Goal: Book appointment/travel/reservation

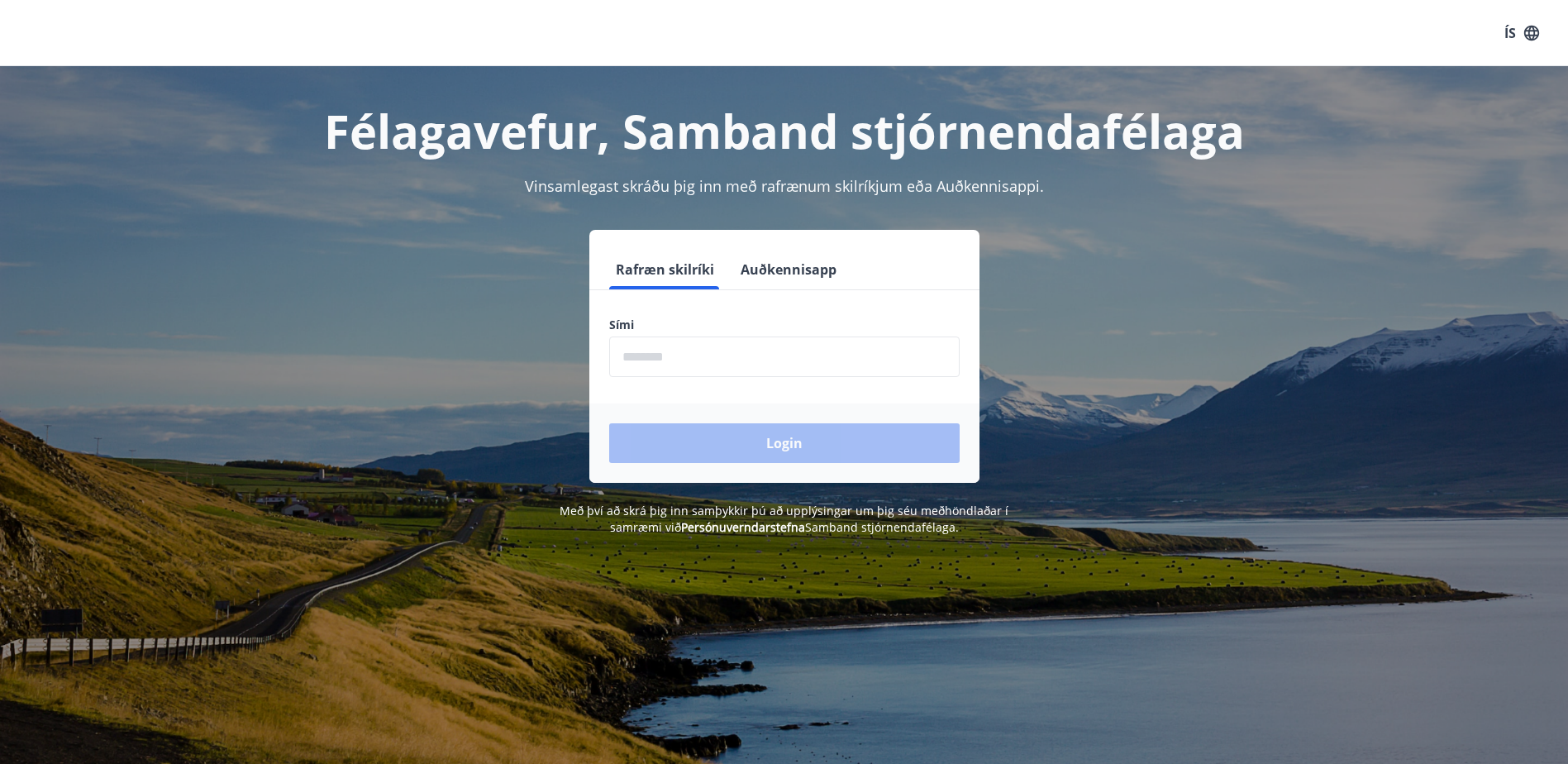
click at [675, 318] on label "Sími" at bounding box center [784, 325] width 351 height 17
click at [758, 321] on label "Sími" at bounding box center [784, 325] width 351 height 17
click at [660, 266] on button "Rafræn skilríki" at bounding box center [665, 269] width 112 height 40
click at [667, 330] on label "Sími" at bounding box center [784, 325] width 351 height 17
click at [664, 356] on input "phone" at bounding box center [784, 357] width 351 height 41
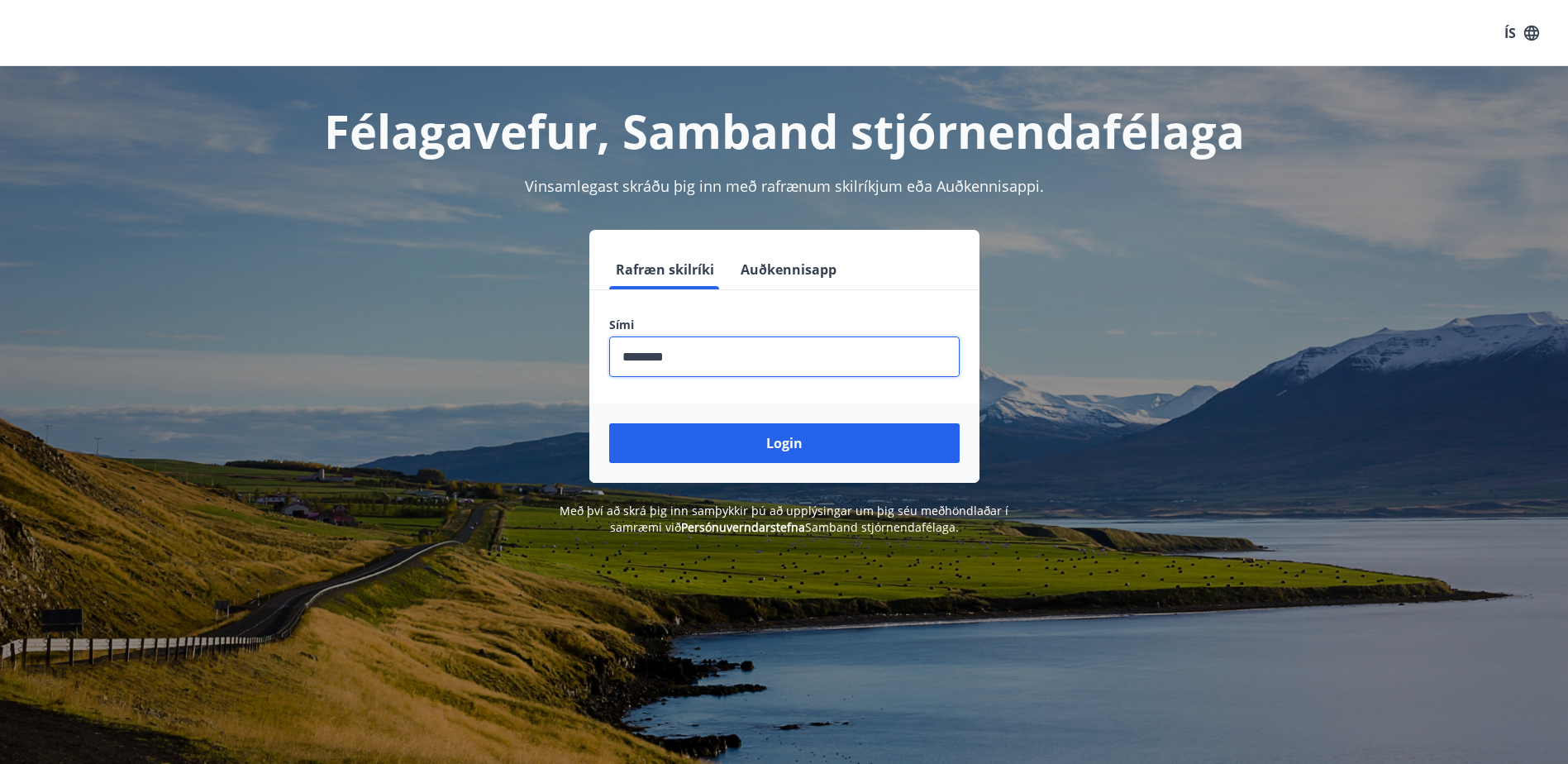
type input "********"
click at [610, 423] on button "Login" at bounding box center [784, 442] width 351 height 40
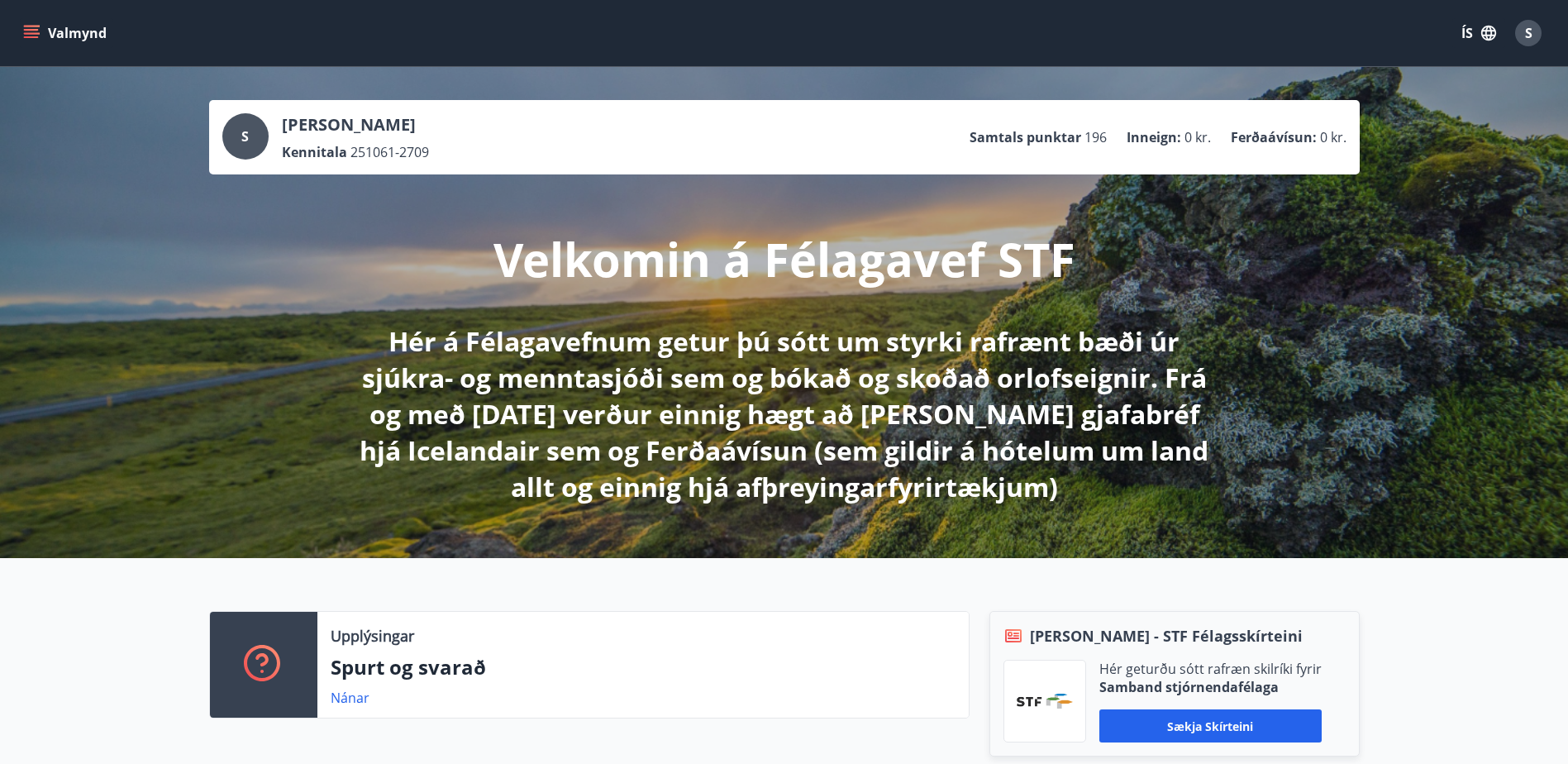
click at [30, 25] on icon "menu" at bounding box center [31, 33] width 17 height 17
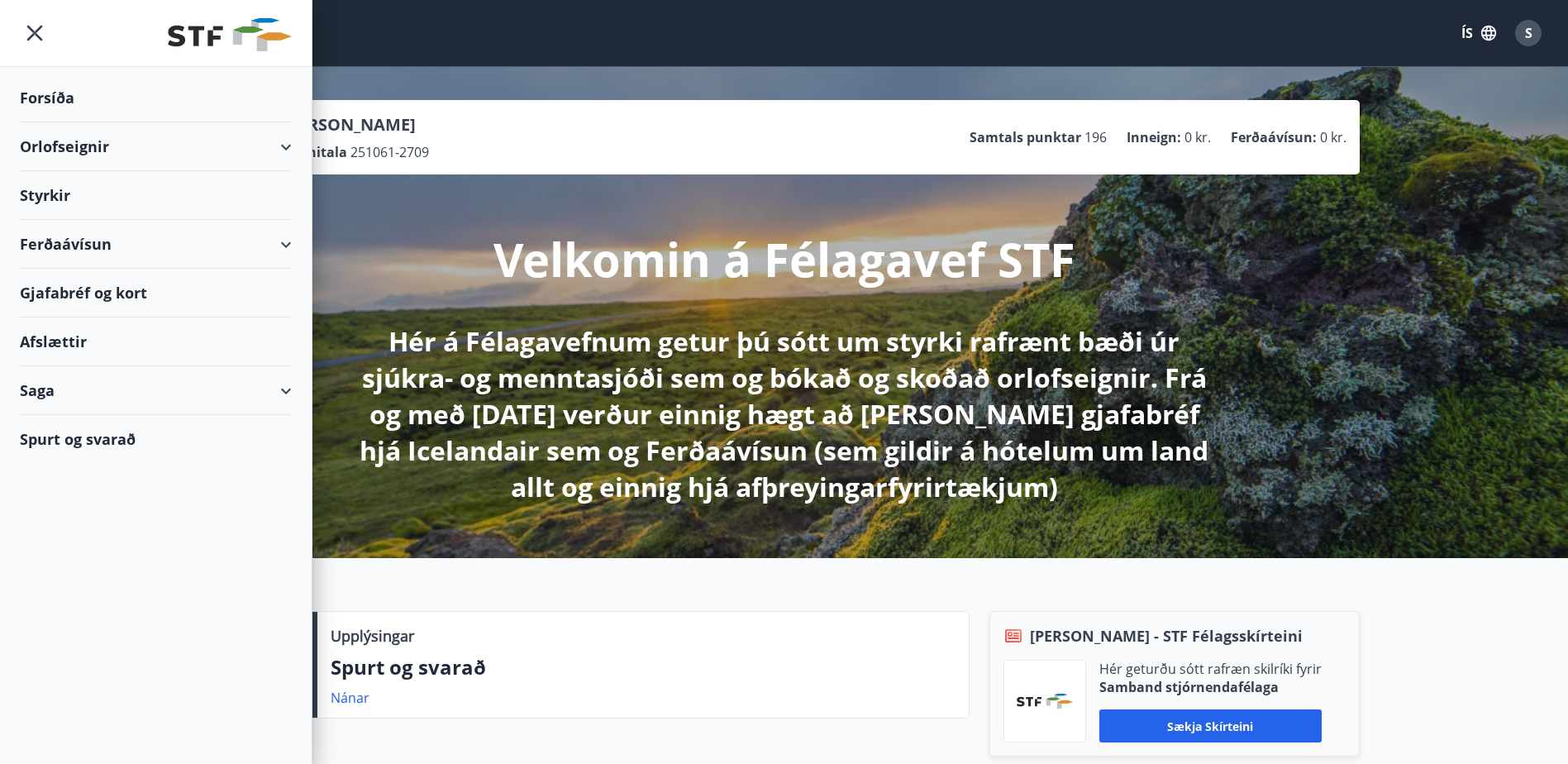
click at [61, 140] on div "Orlofseignir" at bounding box center [156, 147] width 272 height 49
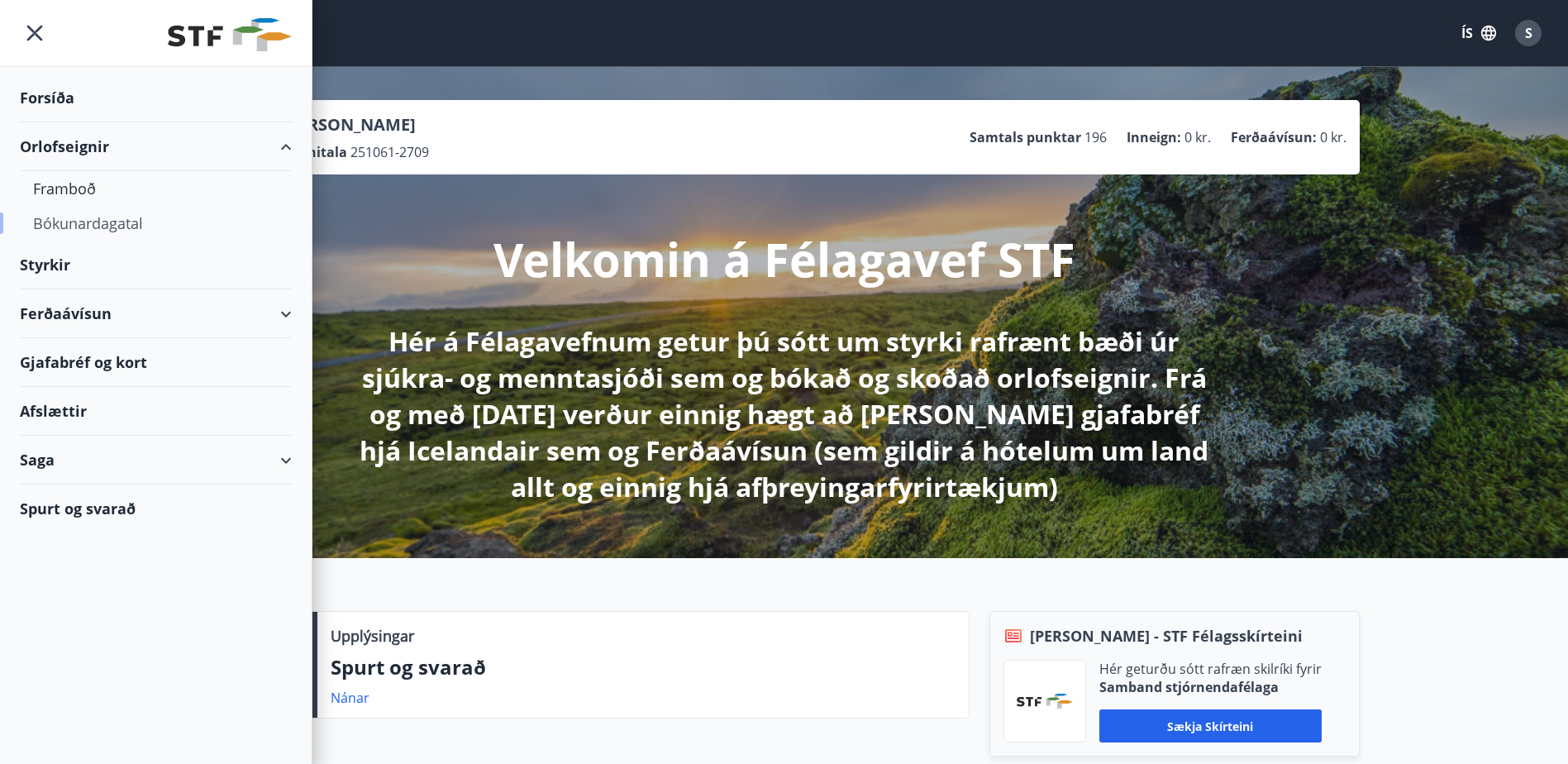
click at [62, 218] on div "Bókunardagatal" at bounding box center [156, 224] width 246 height 35
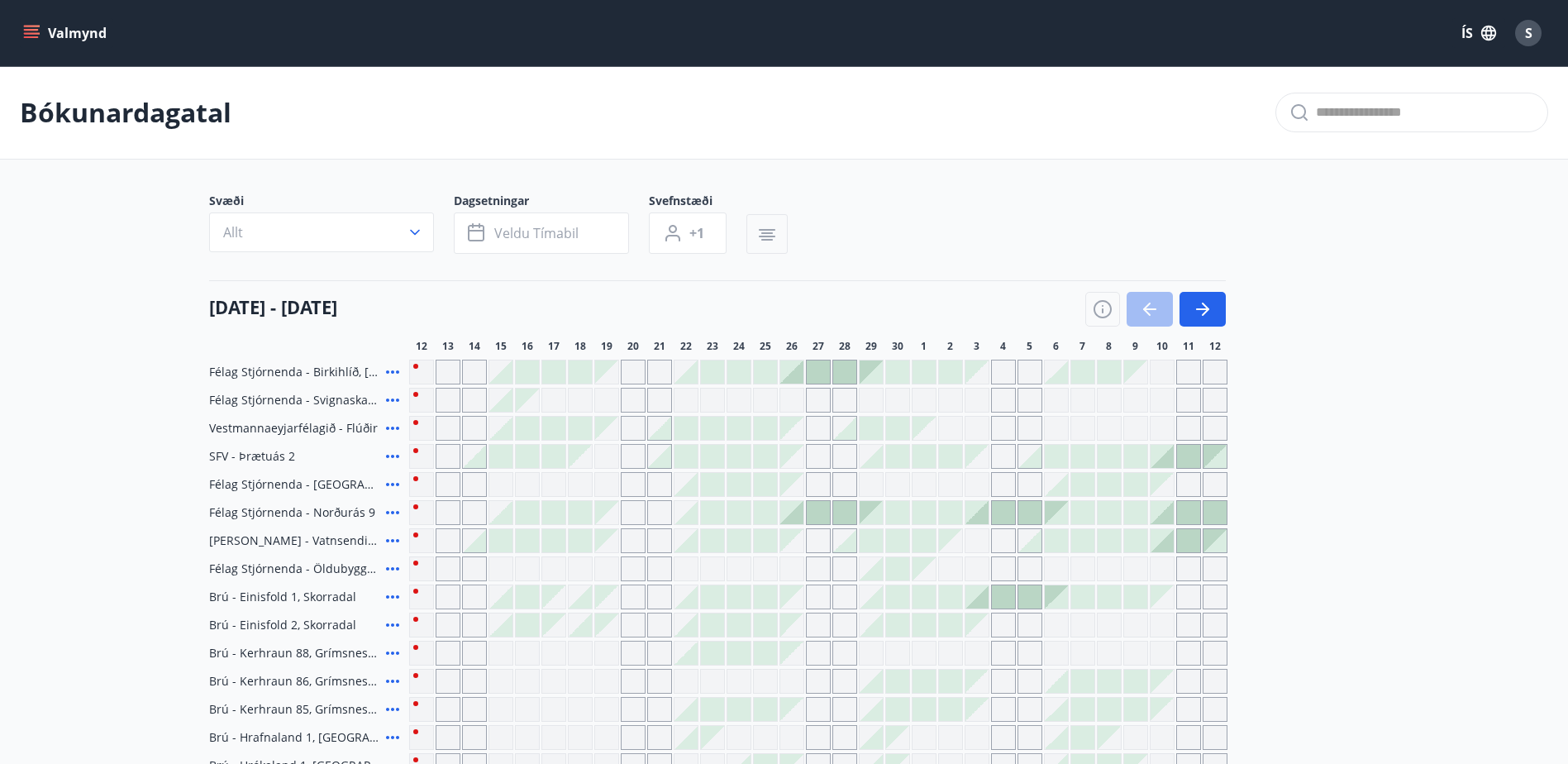
click at [766, 236] on icon "button" at bounding box center [767, 236] width 17 height 2
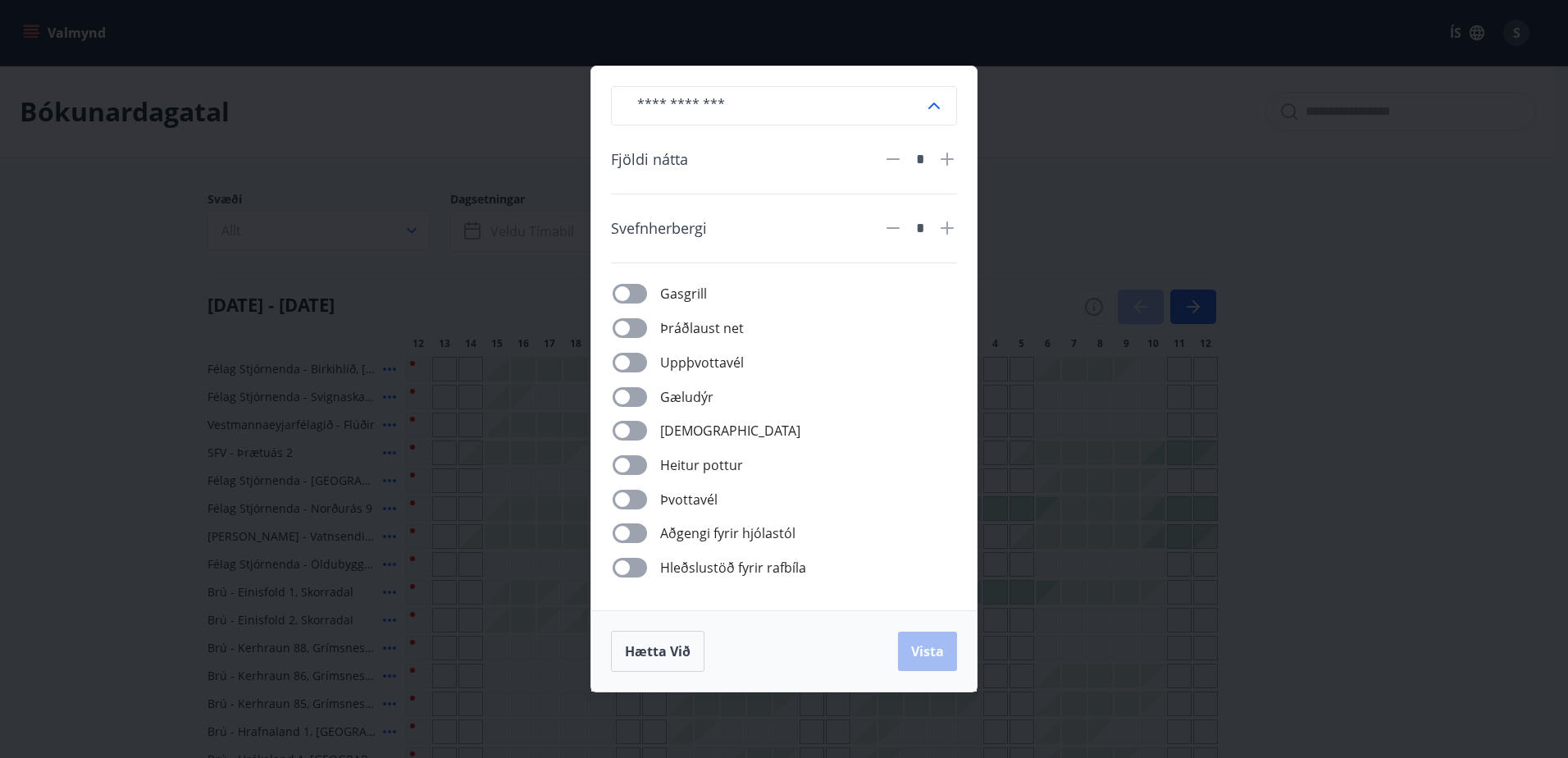
click at [462, 123] on div "​ Fjöldi nátta * Svefnherbergi * Gasgrill Þráðlaust net Uppþvottavél Gæludýr Þu…" at bounding box center [784, 379] width 1568 height 758
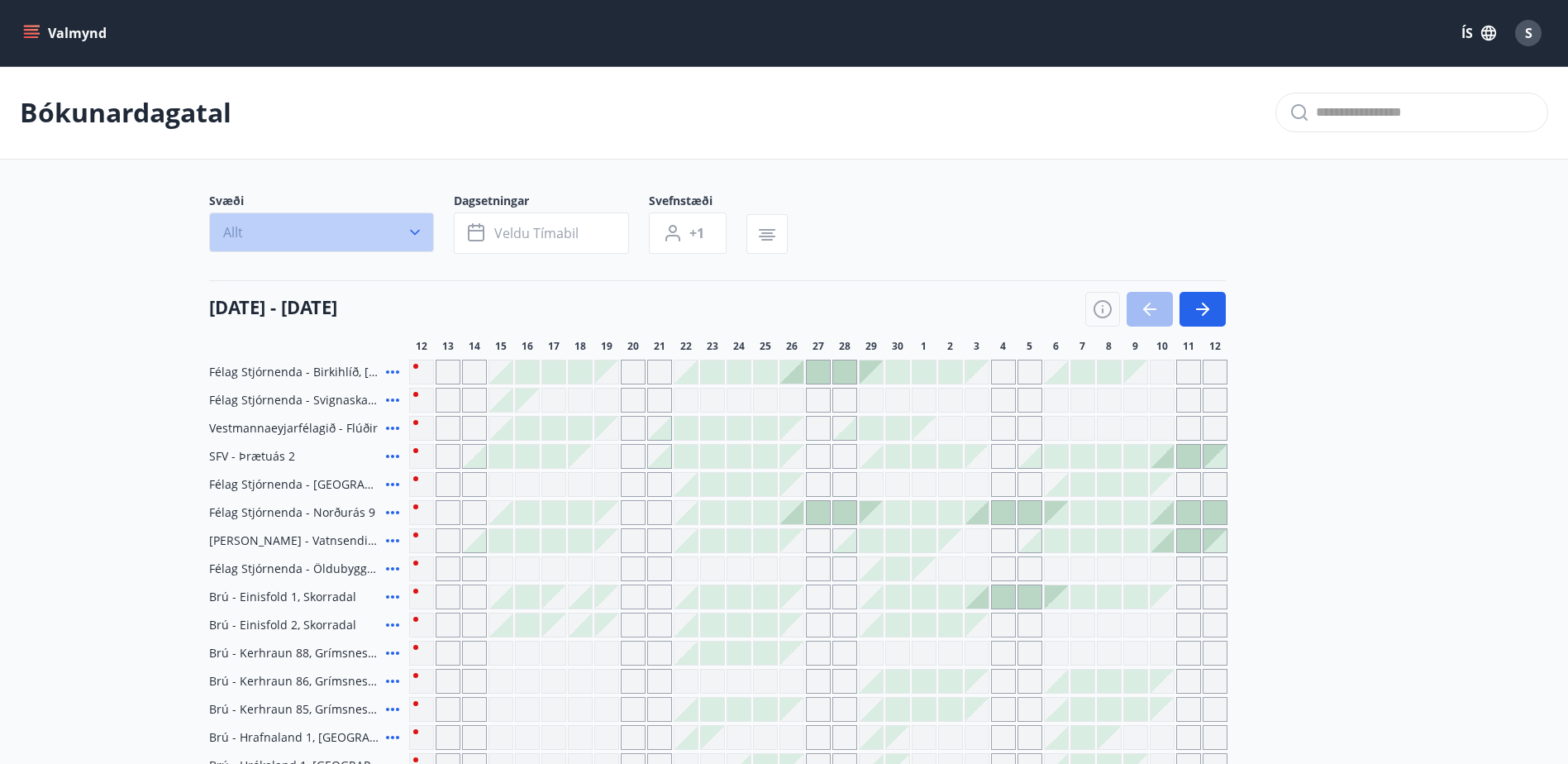
click at [414, 231] on icon "button" at bounding box center [414, 231] width 17 height 17
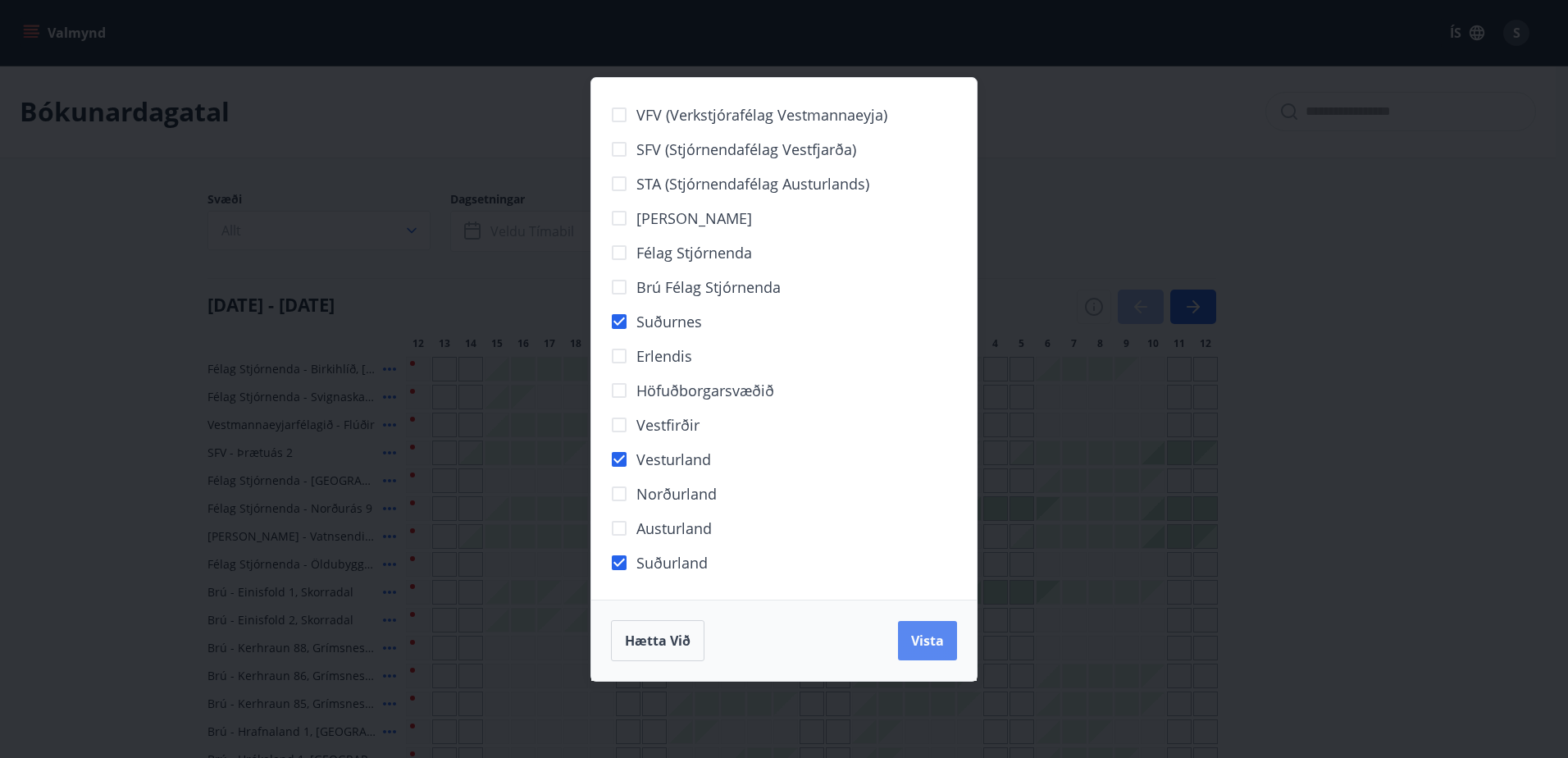
click at [924, 638] on span "Vista" at bounding box center [928, 640] width 33 height 18
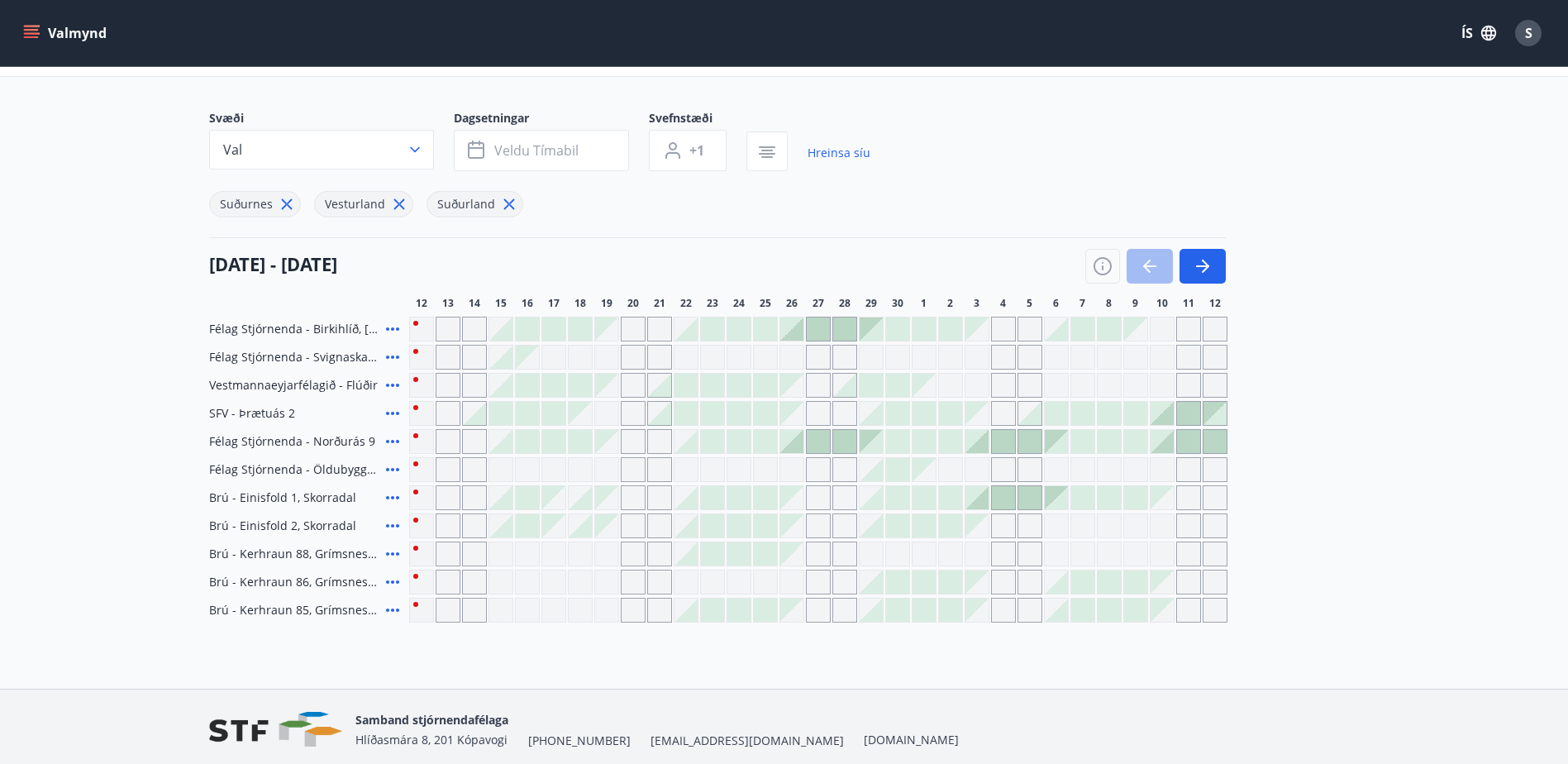
scroll to position [147, 0]
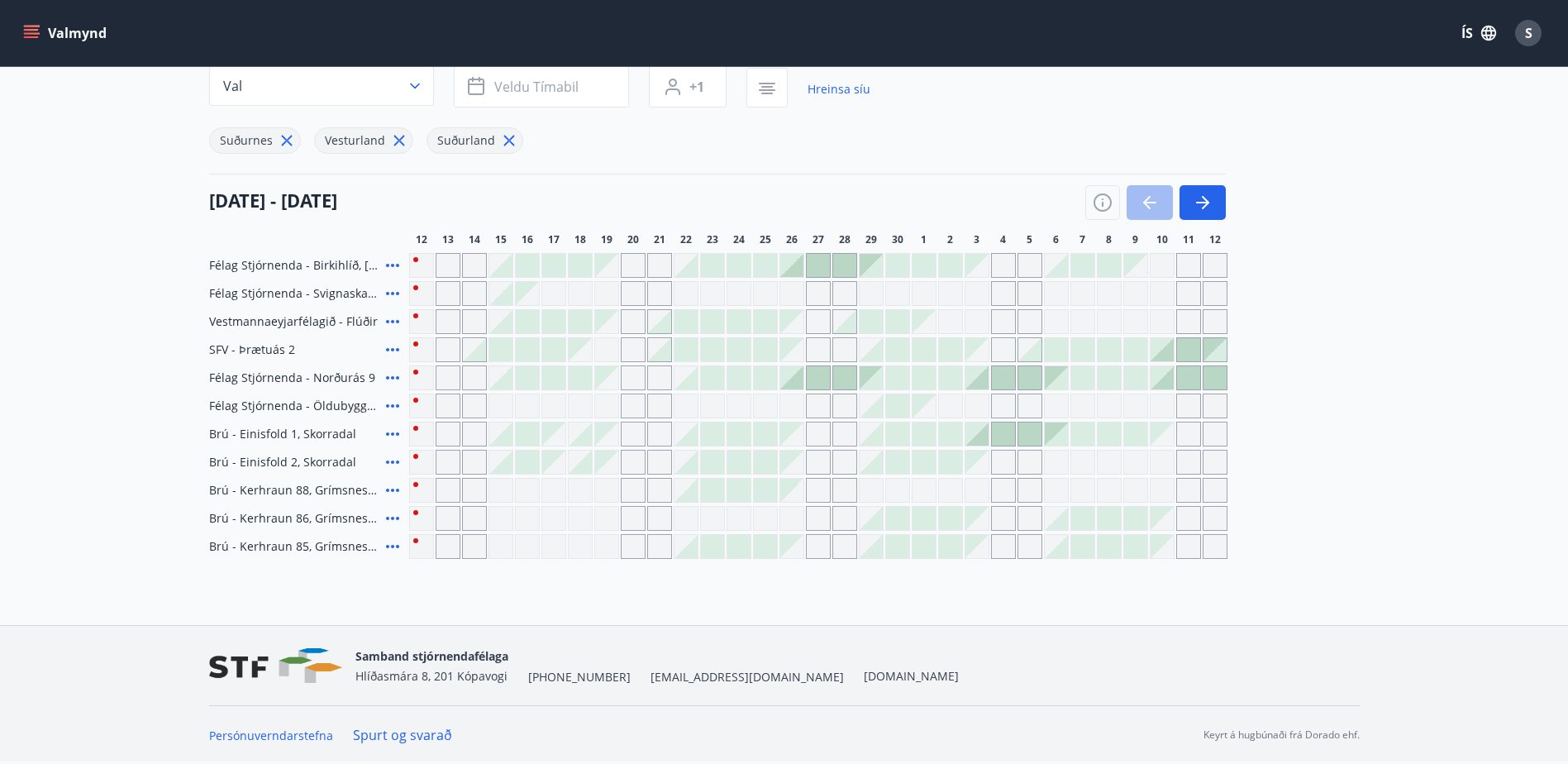
click at [406, 732] on link "Spurt og svarað" at bounding box center [402, 735] width 99 height 18
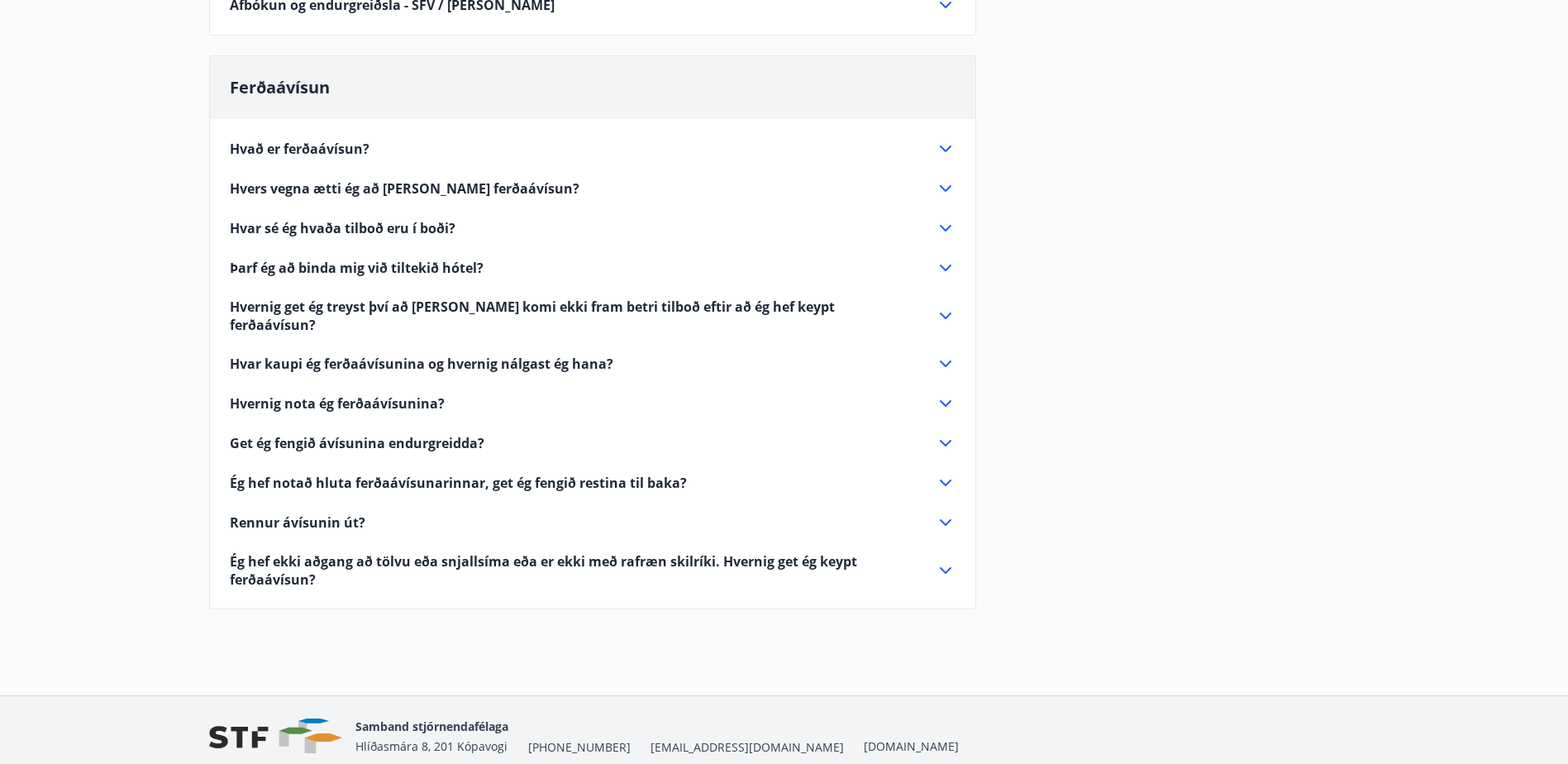
scroll to position [592, 0]
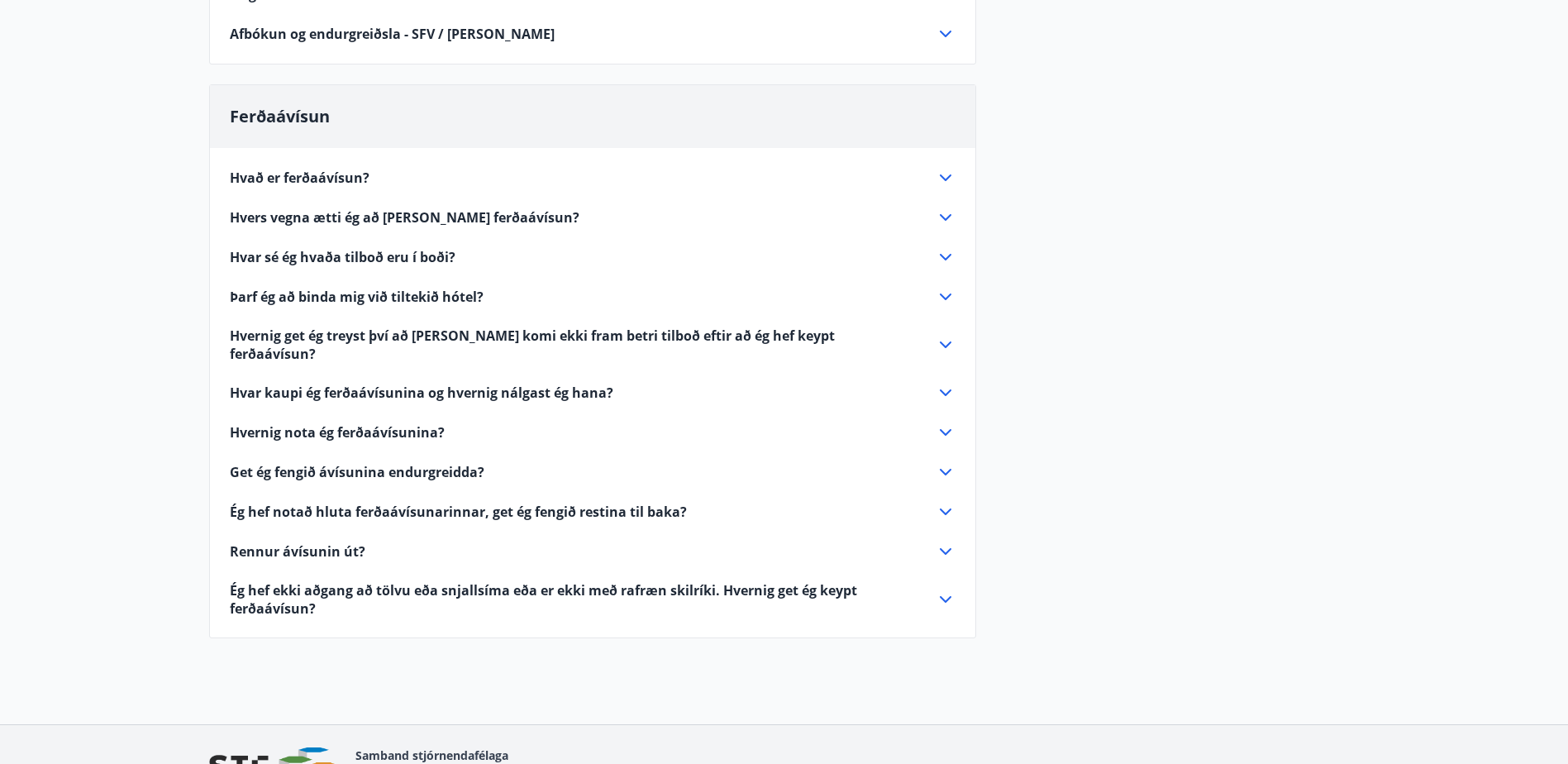
click at [951, 260] on icon at bounding box center [946, 257] width 19 height 19
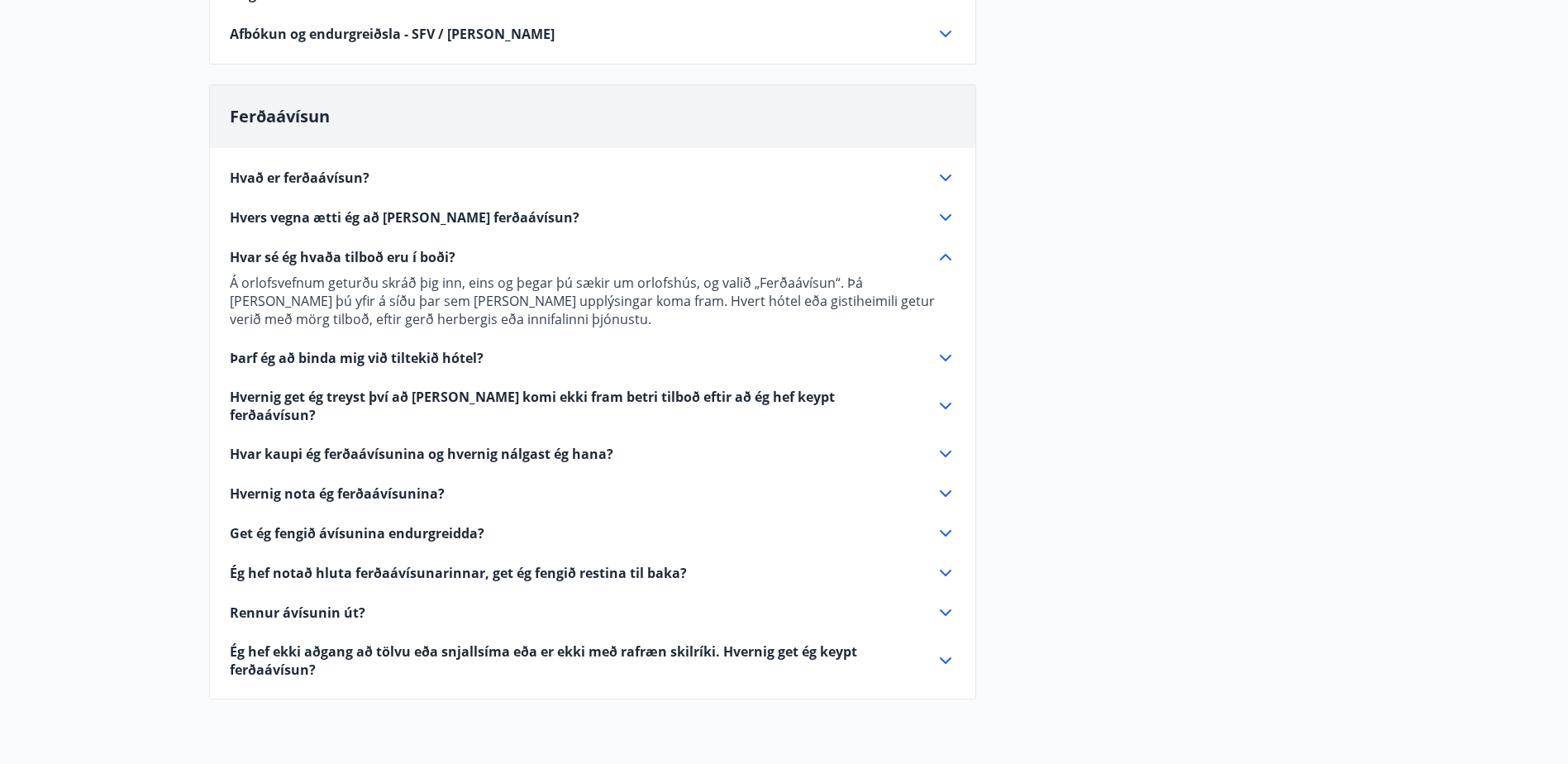
click at [950, 260] on icon at bounding box center [946, 257] width 12 height 7
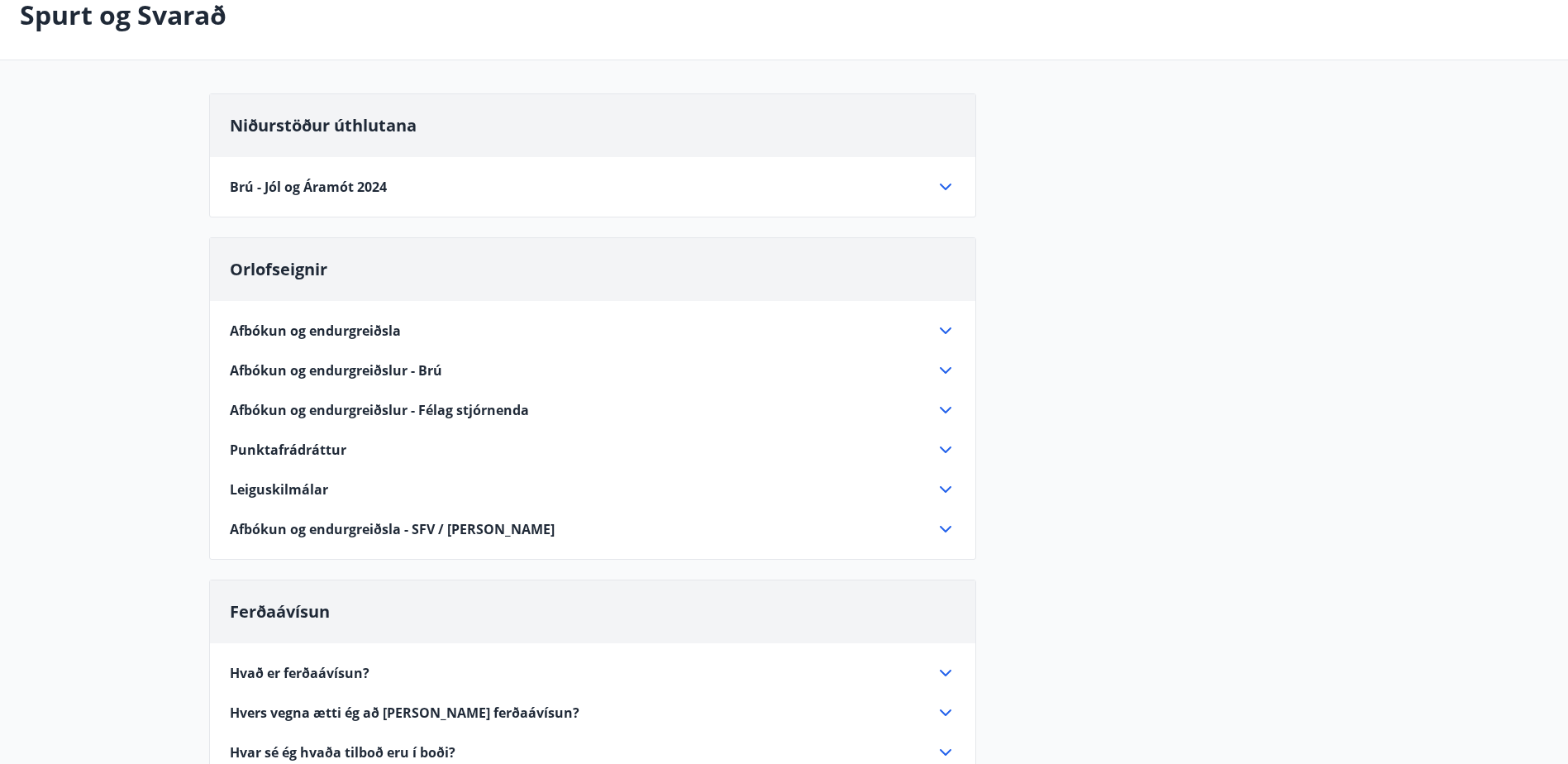
scroll to position [0, 0]
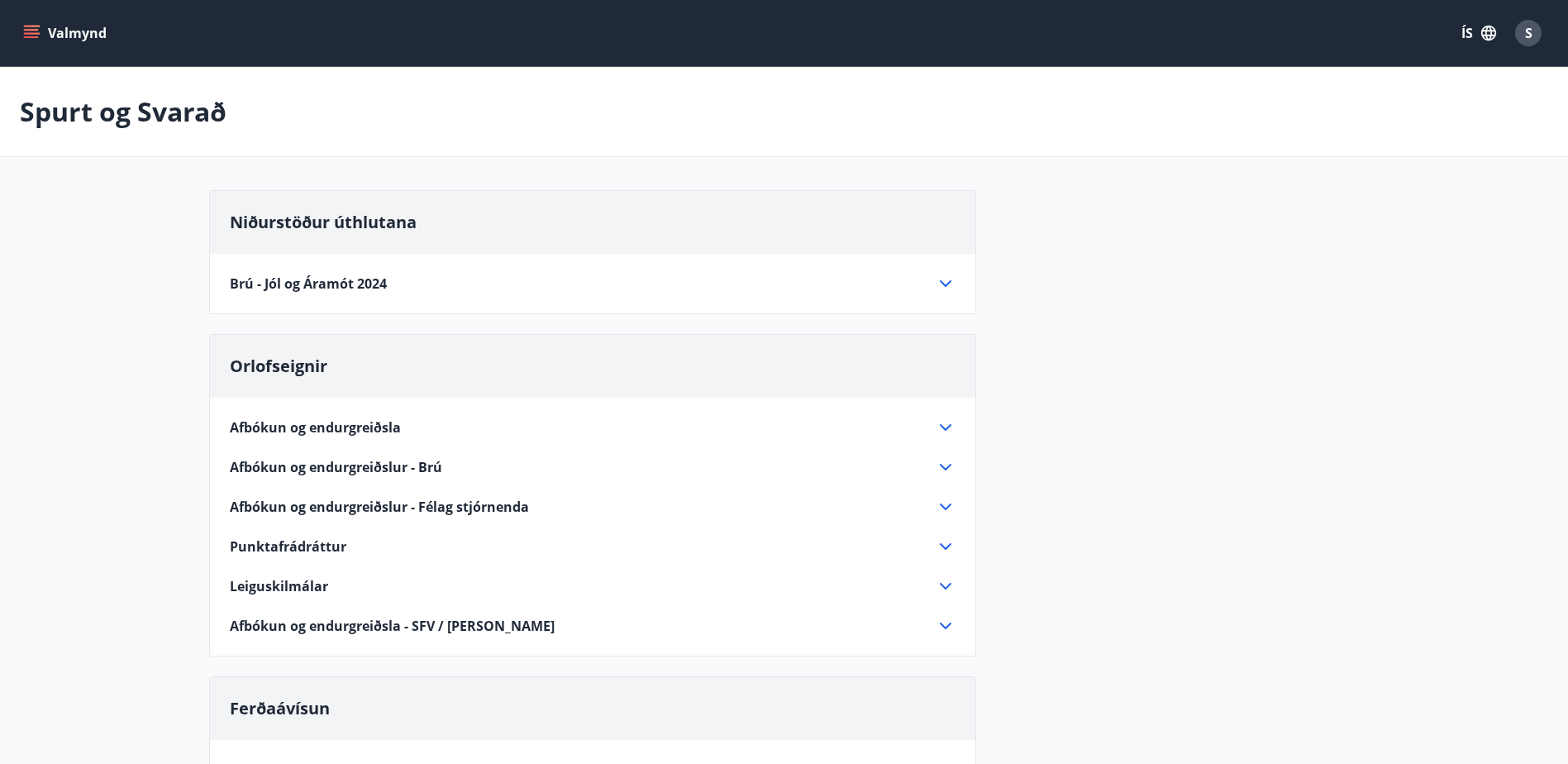
click at [27, 35] on icon "menu" at bounding box center [31, 33] width 17 height 17
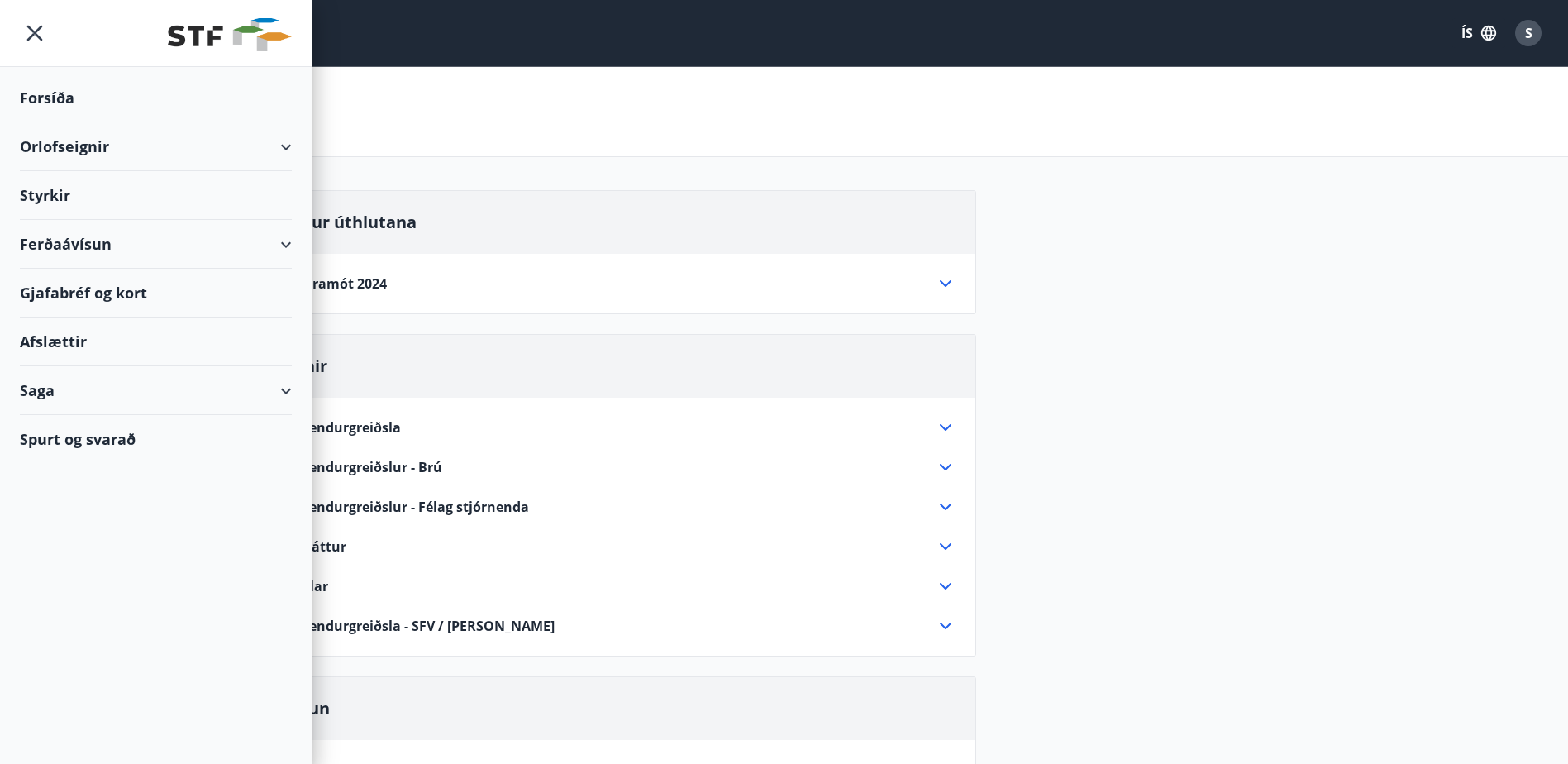
click at [286, 147] on div "Orlofseignir" at bounding box center [156, 147] width 272 height 49
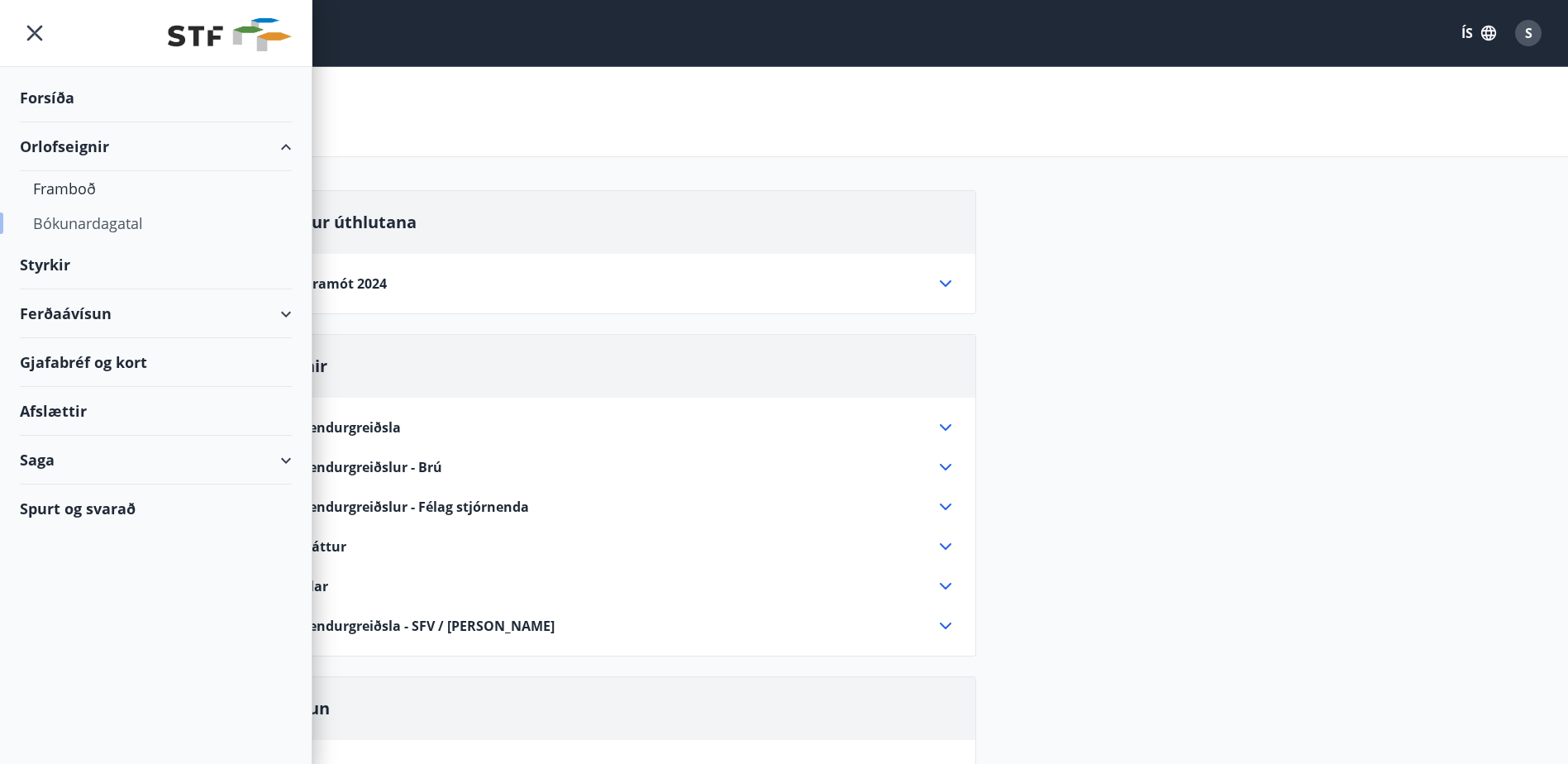
click at [132, 225] on div "Bókunardagatal" at bounding box center [156, 224] width 246 height 35
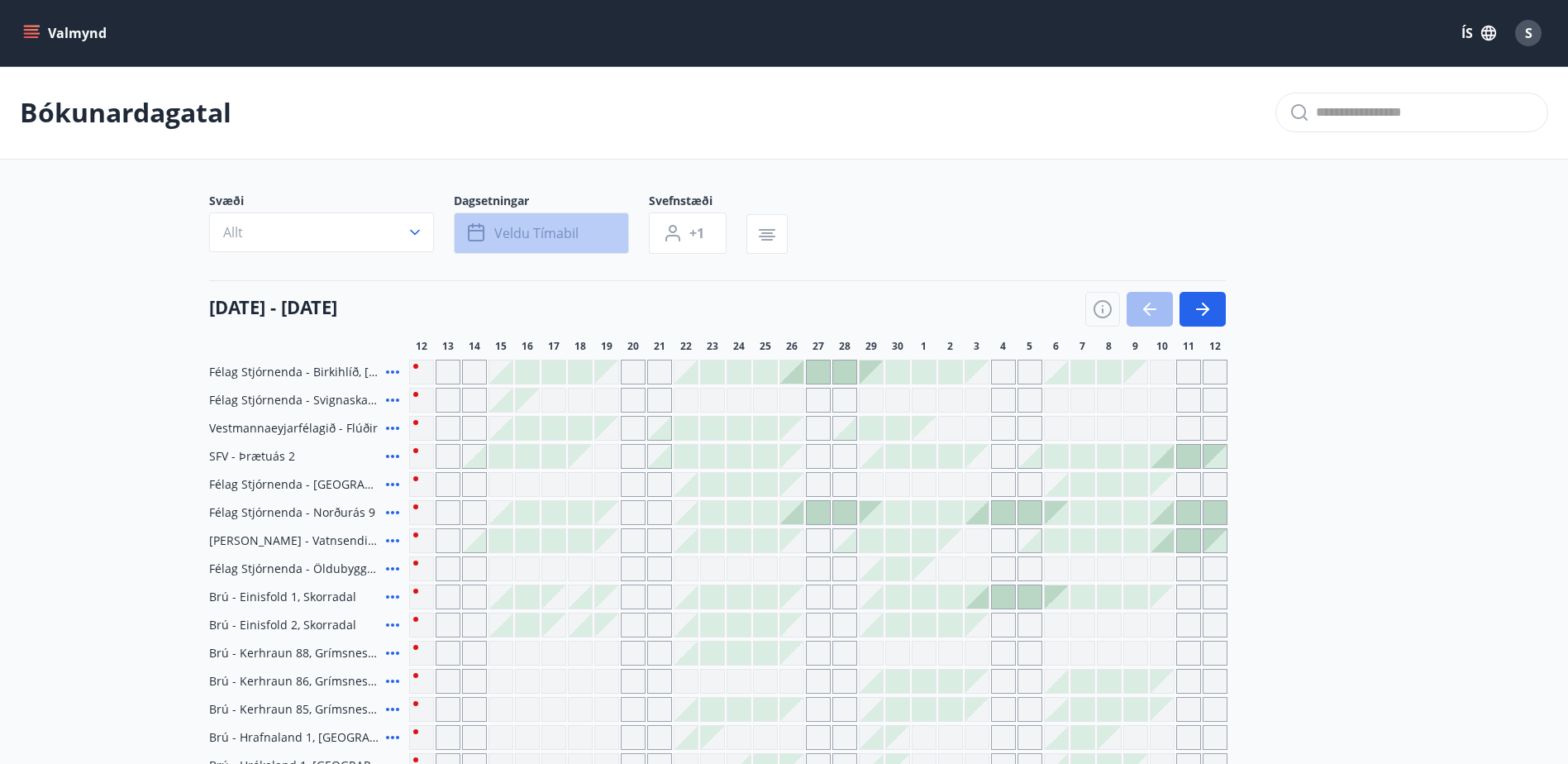
click at [594, 234] on button "Veldu tímabil" at bounding box center [541, 233] width 175 height 42
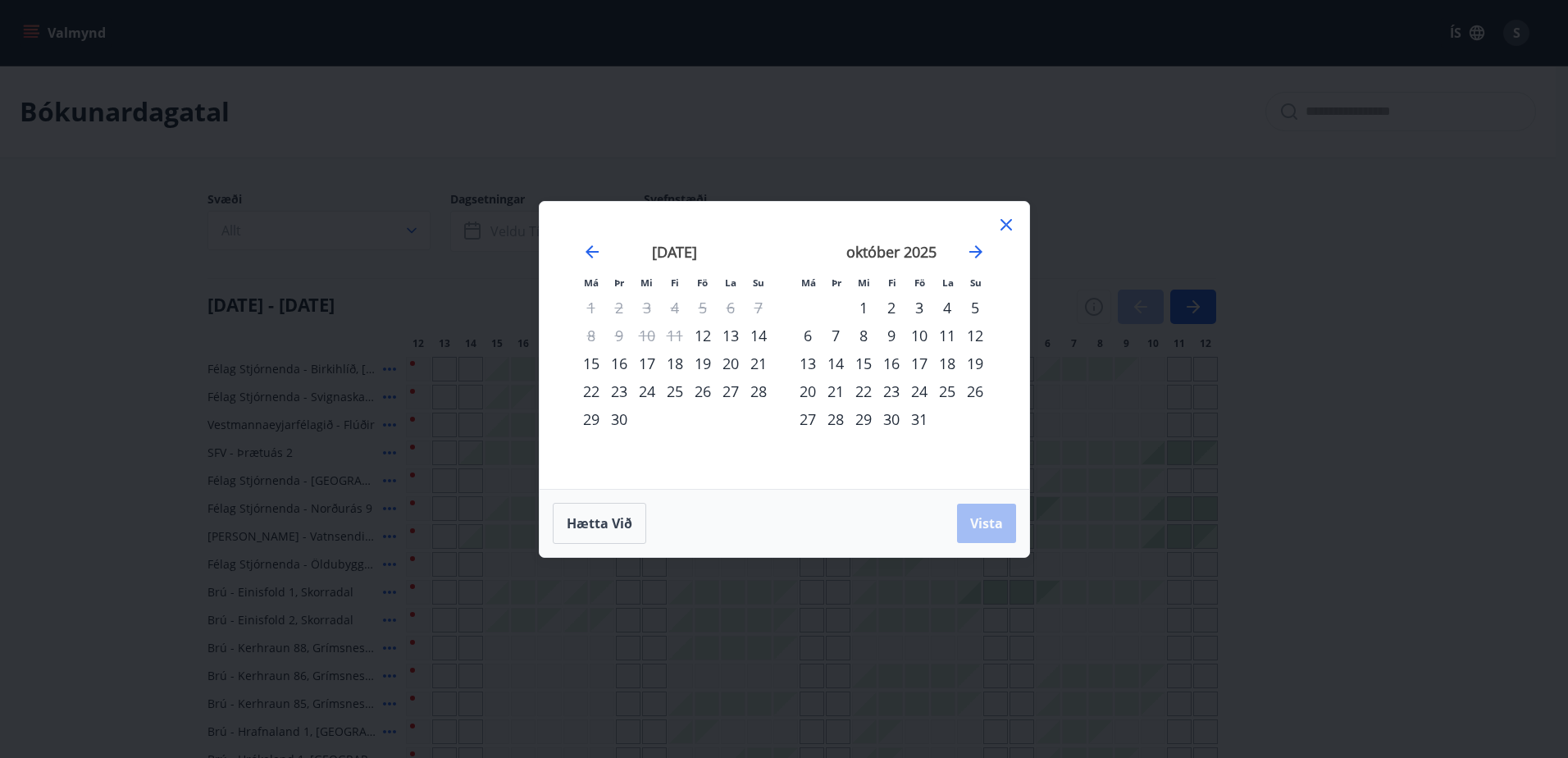
click at [426, 160] on div "Má Þr Mi Fi Fö La Su Má Þr Mi Fi Fö La Su [DATE] 1 2 3 4 5 6 7 8 9 10 11 12 13 …" at bounding box center [784, 379] width 1568 height 758
click at [1005, 218] on icon at bounding box center [1006, 225] width 19 height 19
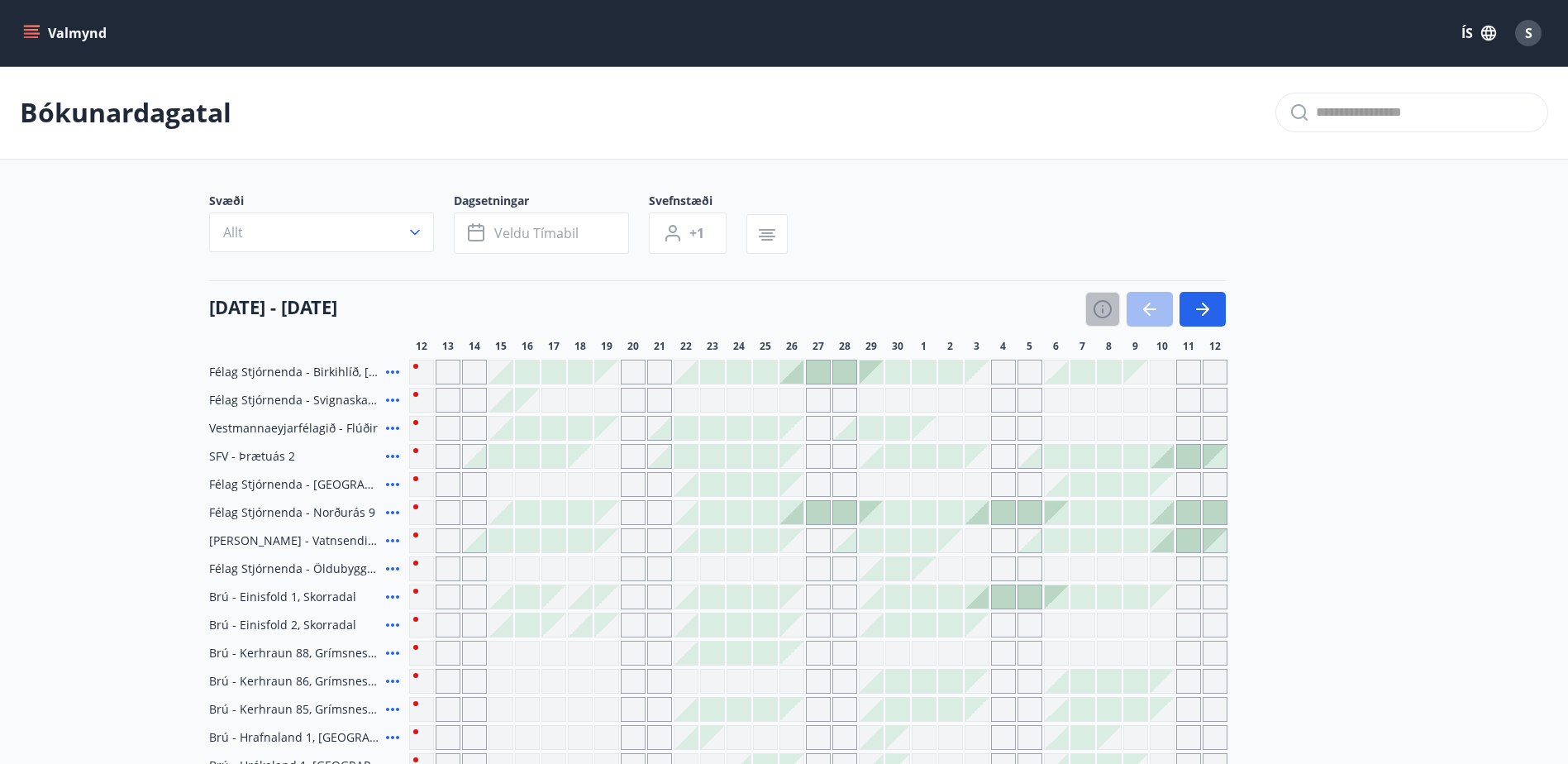
click at [1102, 310] on icon "button" at bounding box center [1103, 310] width 2 height 5
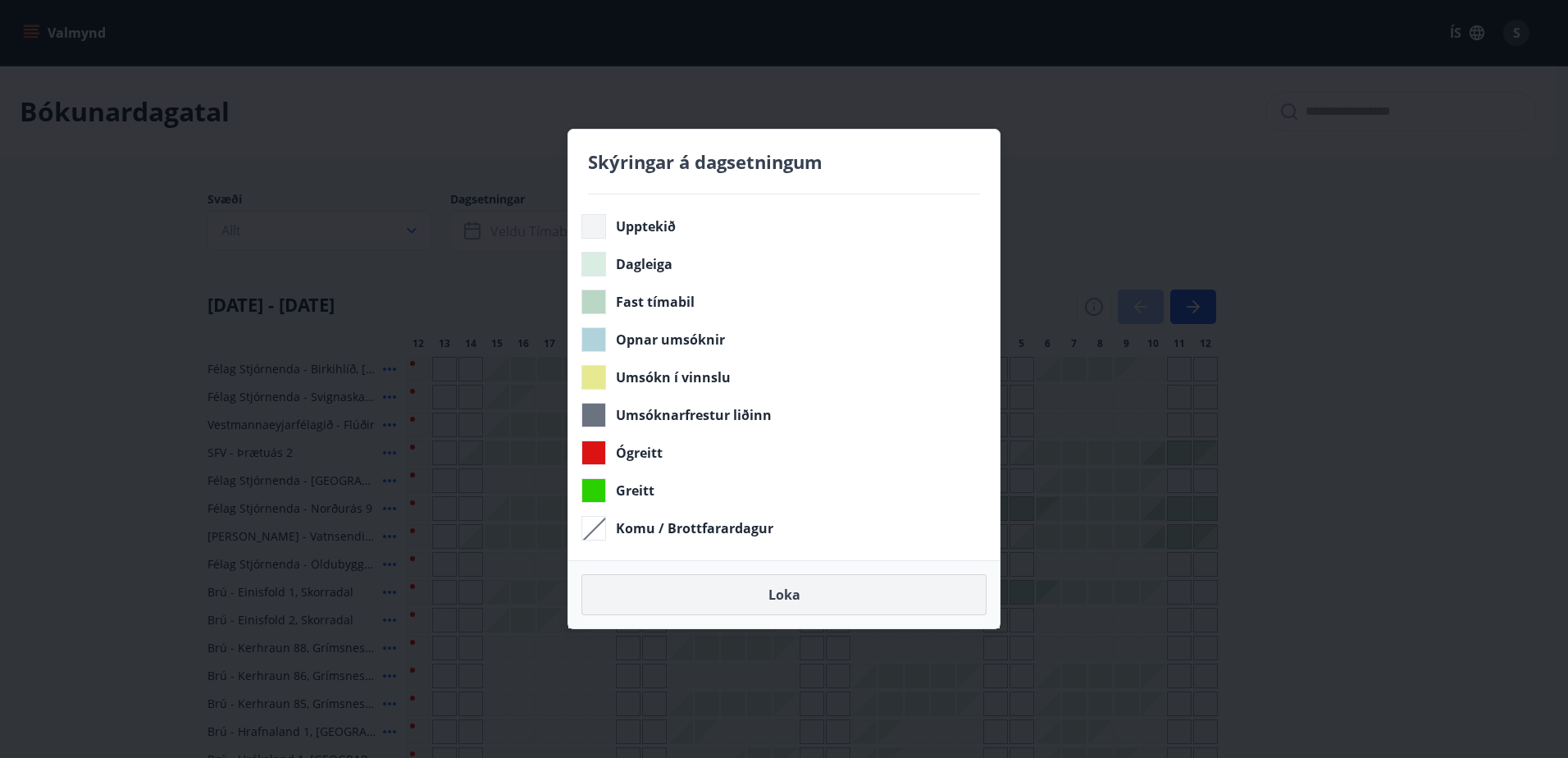
click at [788, 591] on button "Loka" at bounding box center [784, 594] width 405 height 41
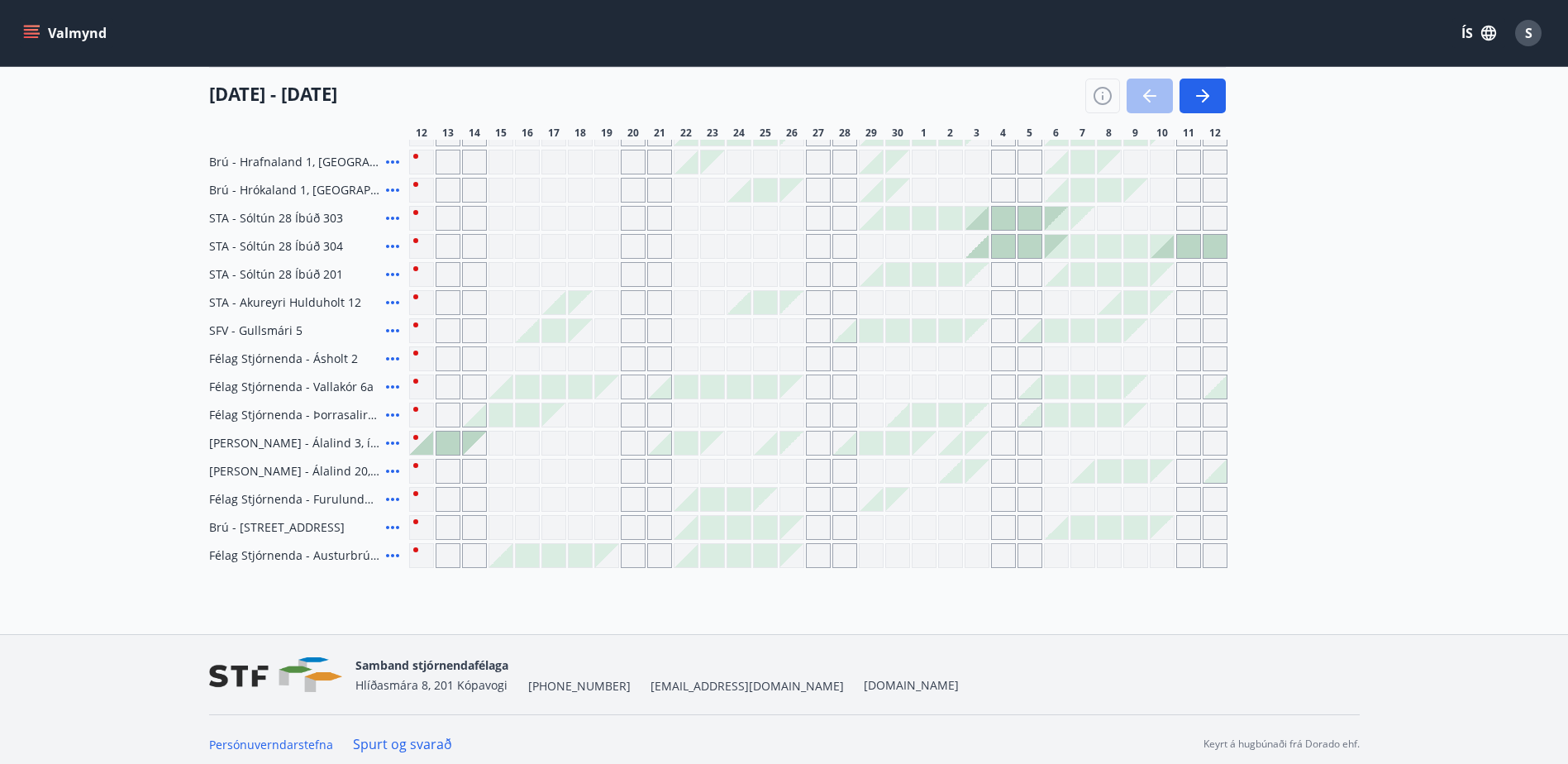
scroll to position [578, 0]
click at [390, 436] on icon at bounding box center [393, 439] width 19 height 19
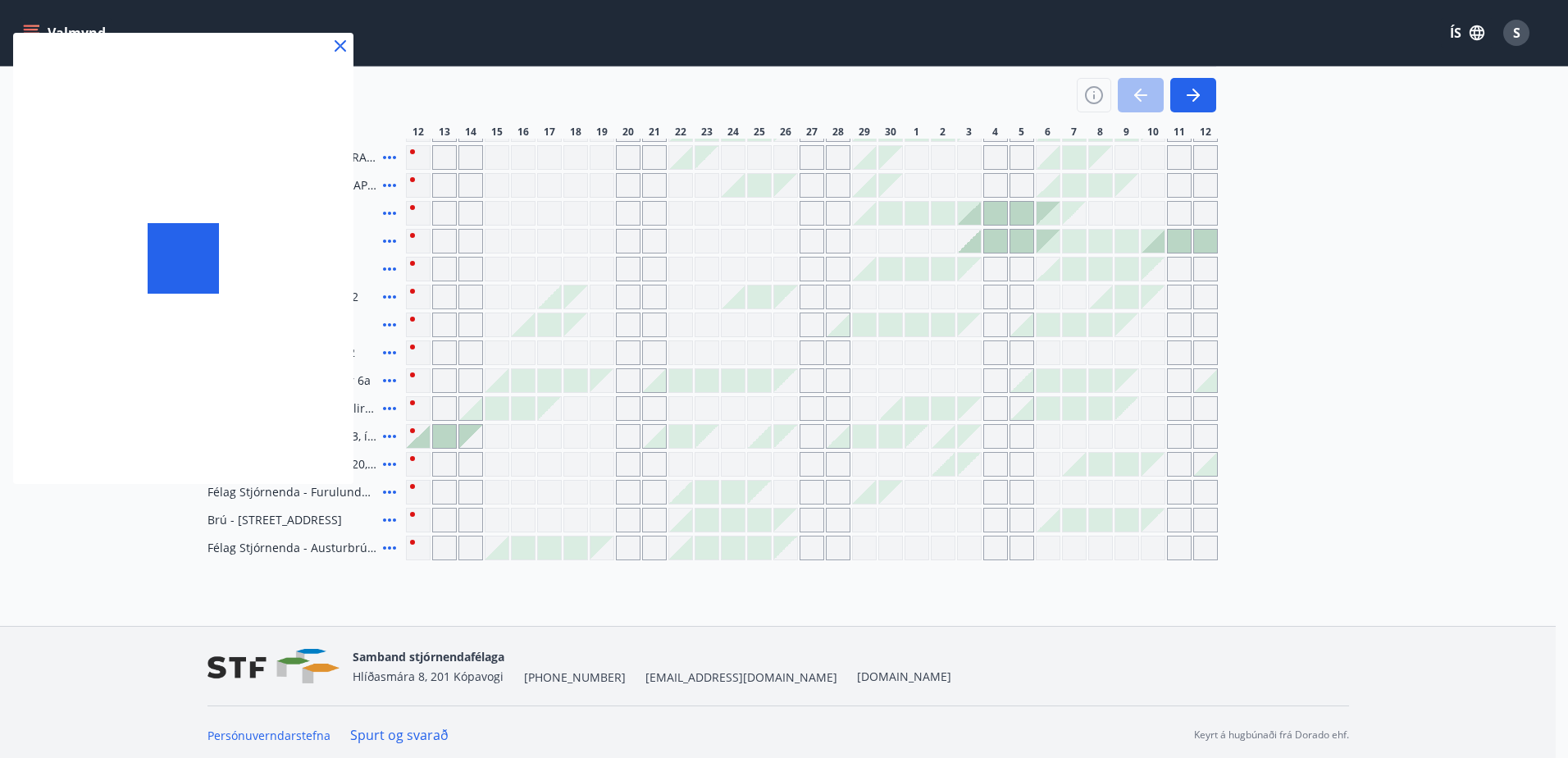
click at [296, 430] on div at bounding box center [784, 379] width 1568 height 758
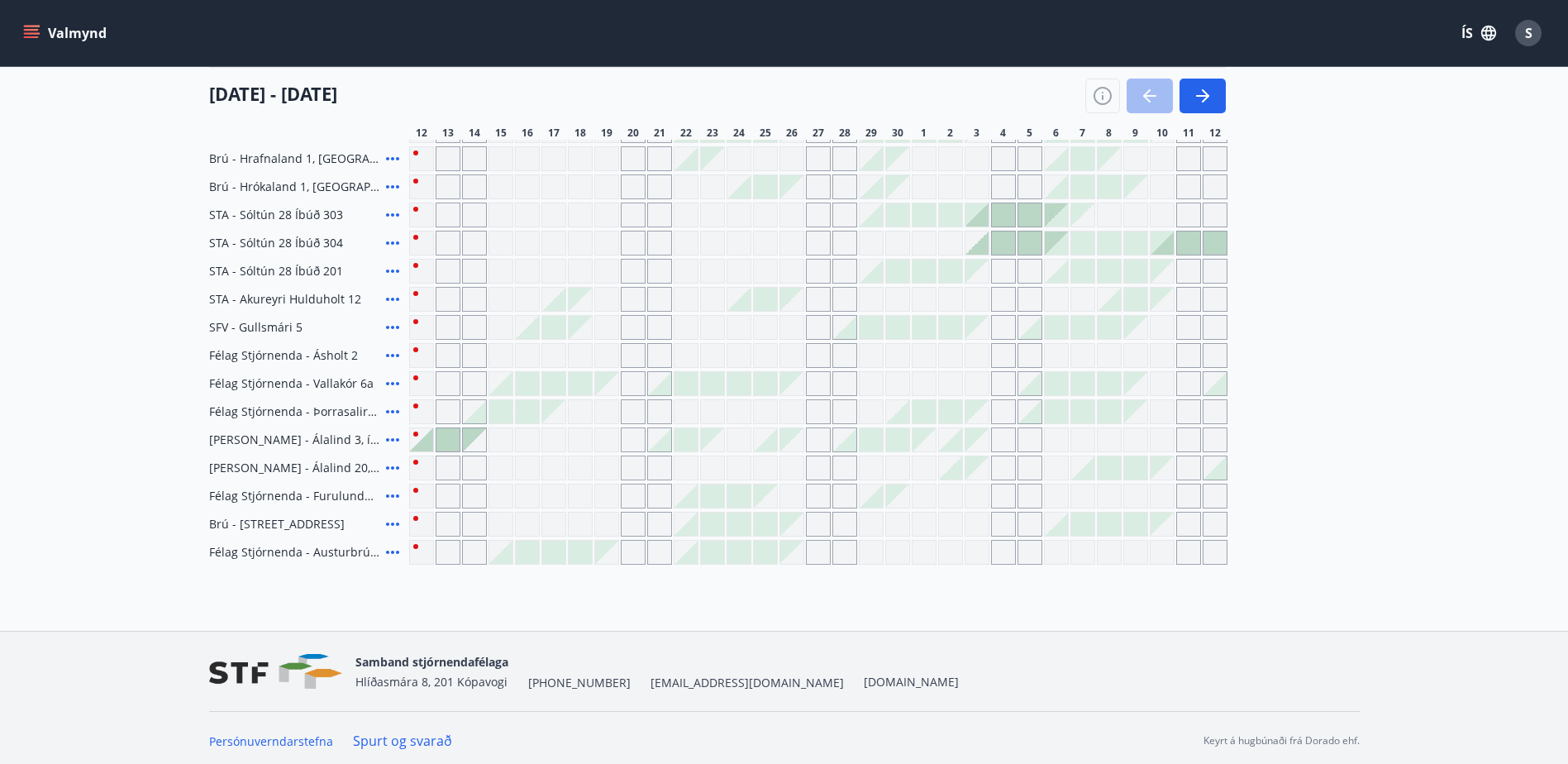
click at [415, 434] on div at bounding box center [422, 440] width 25 height 25
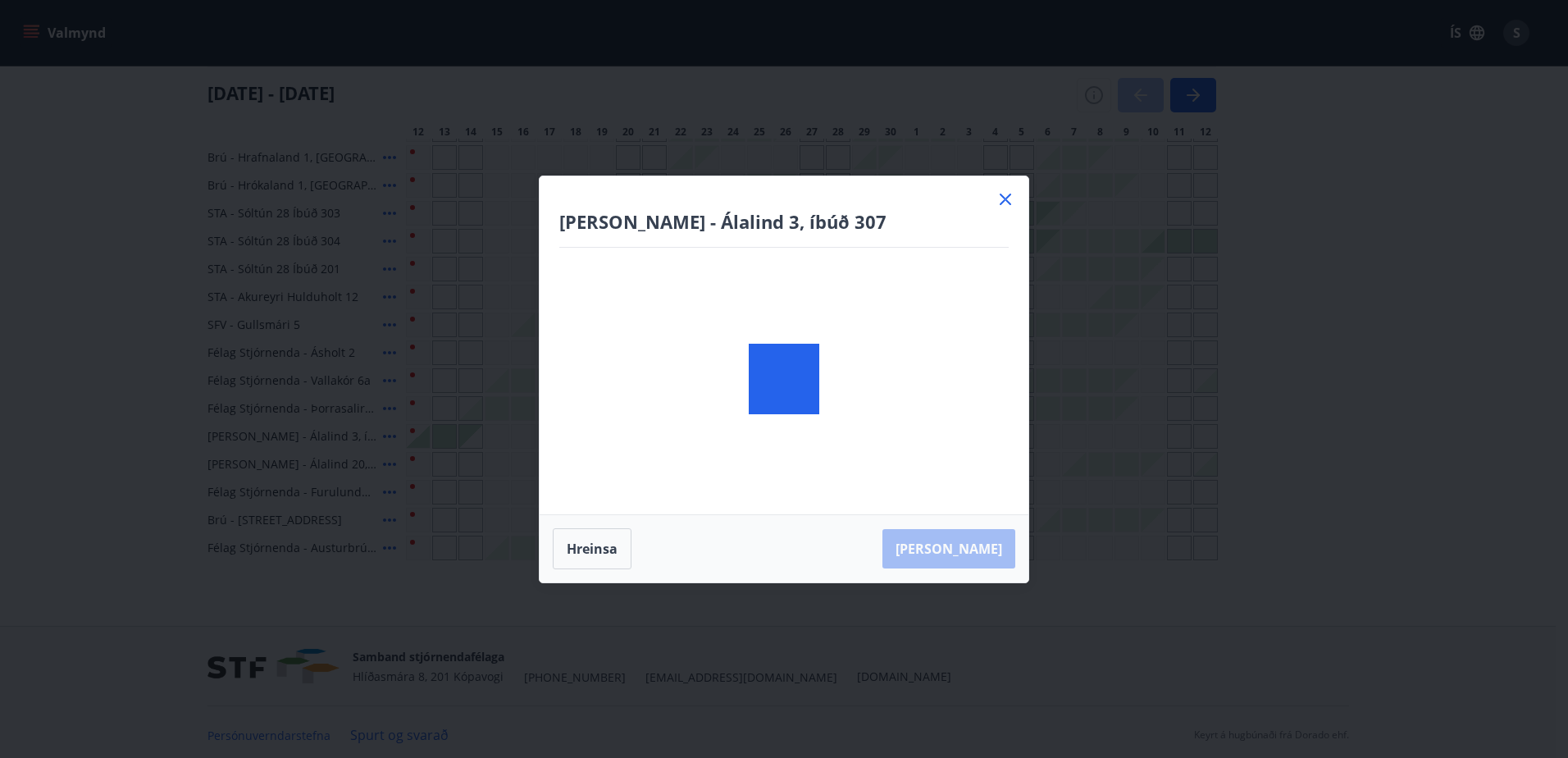
click at [388, 435] on div "[PERSON_NAME] - Álalind 3, íbúð 307 [PERSON_NAME]" at bounding box center [784, 379] width 1568 height 758
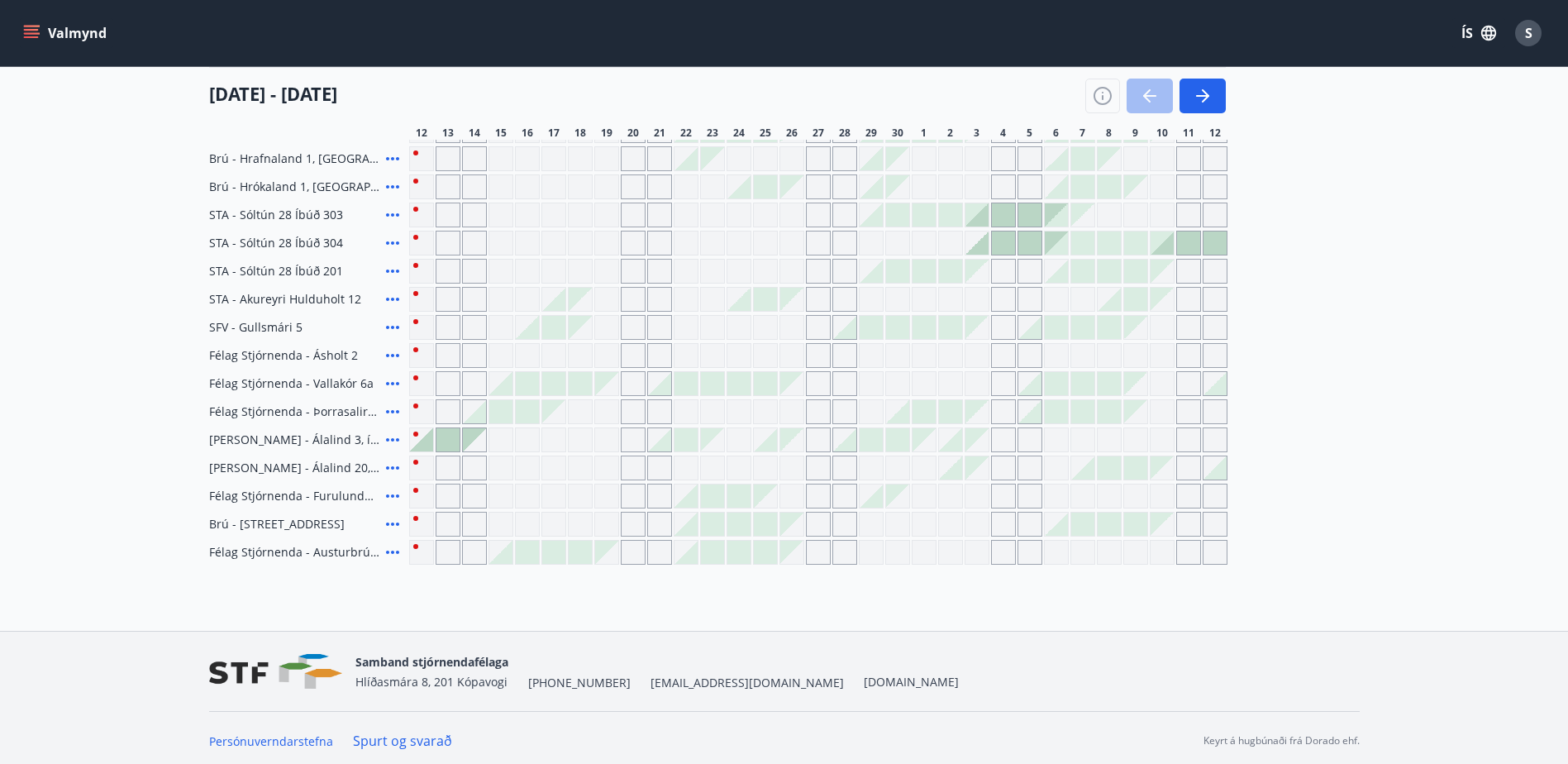
click at [262, 439] on span "[PERSON_NAME] - Álalind 3, íbúð 307" at bounding box center [294, 439] width 170 height 17
click at [1211, 91] on icon "button" at bounding box center [1202, 95] width 19 height 19
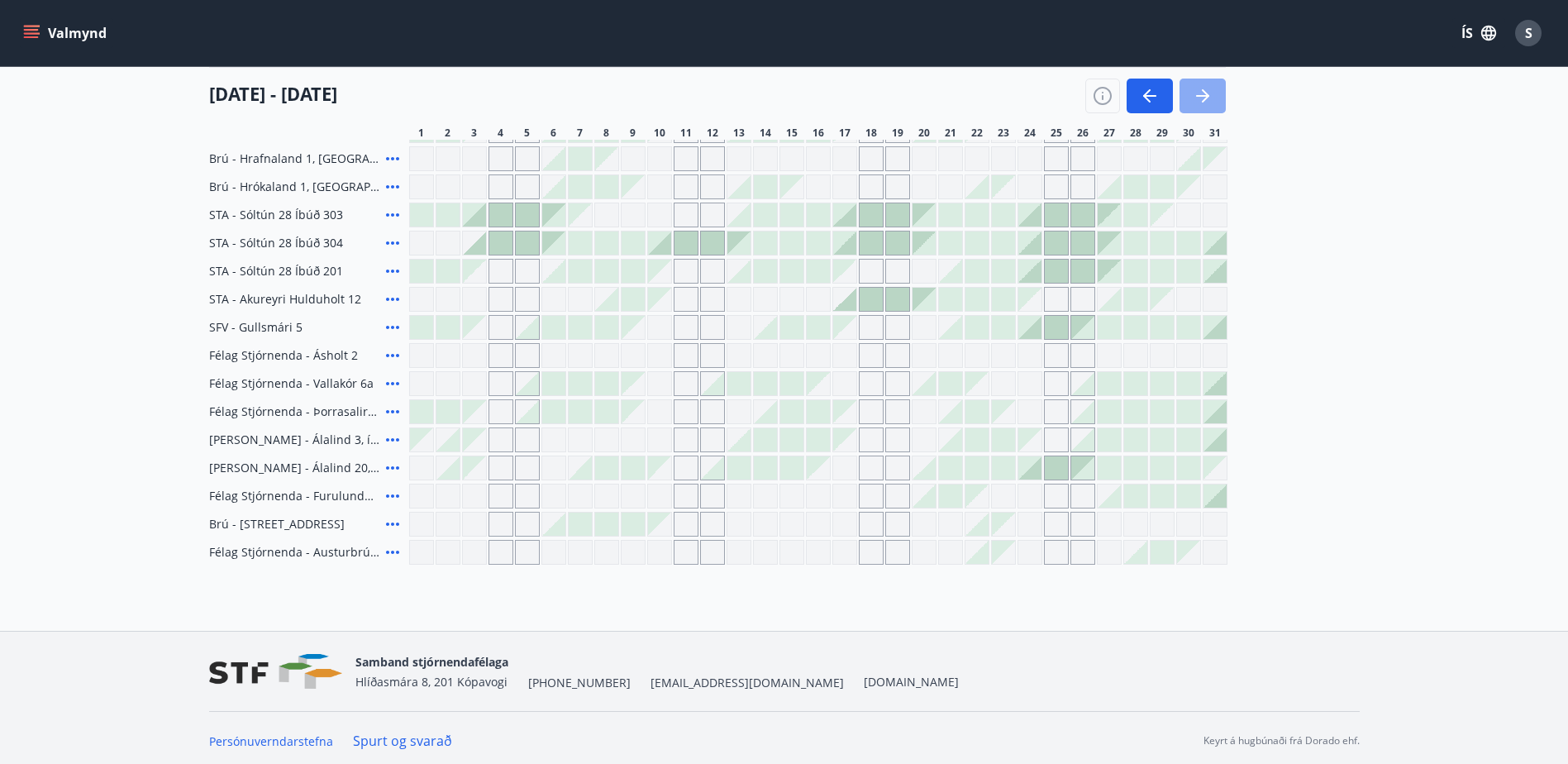
click at [1211, 91] on icon "button" at bounding box center [1202, 95] width 19 height 19
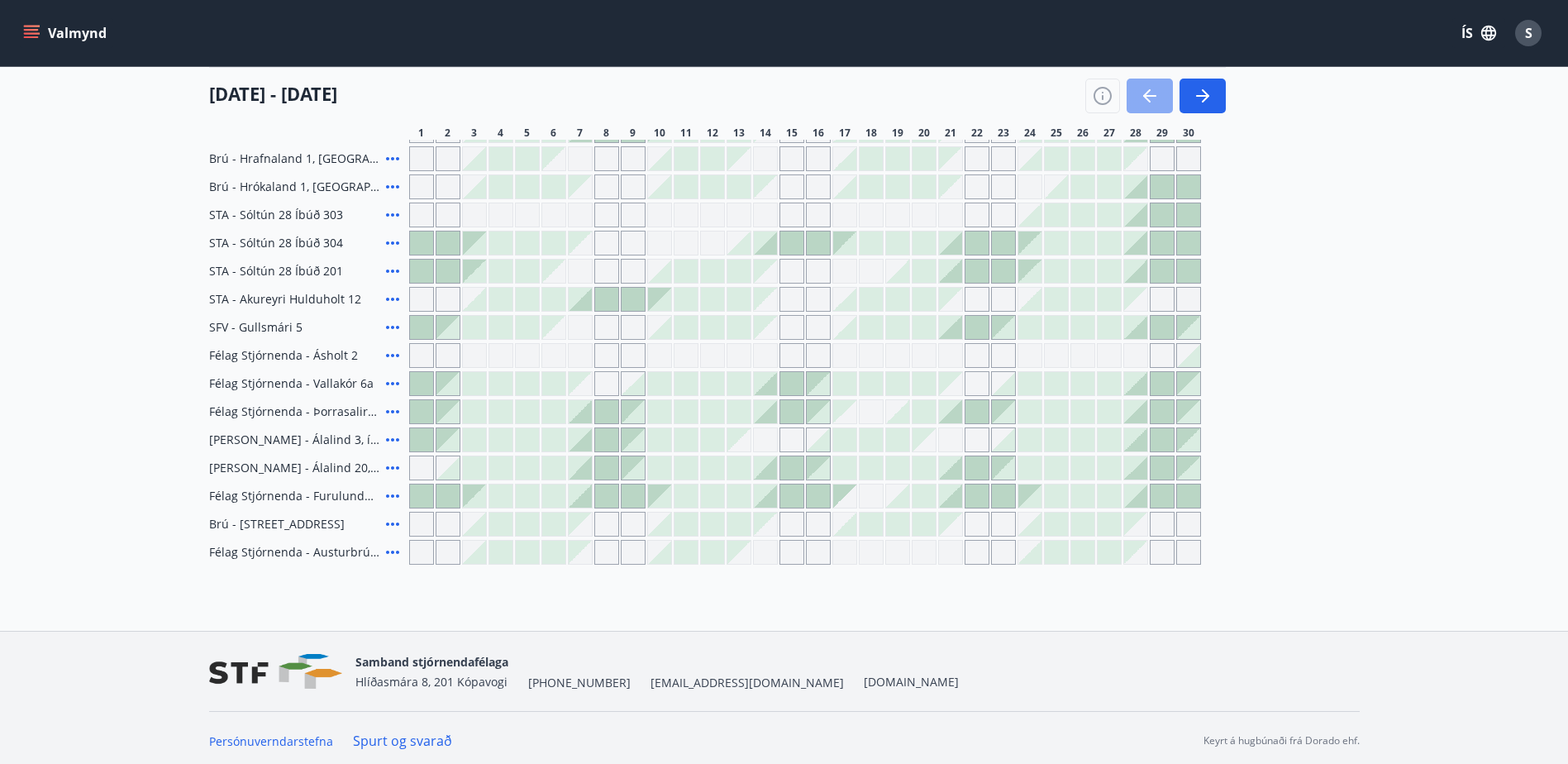
click at [1140, 81] on button "button" at bounding box center [1150, 96] width 47 height 35
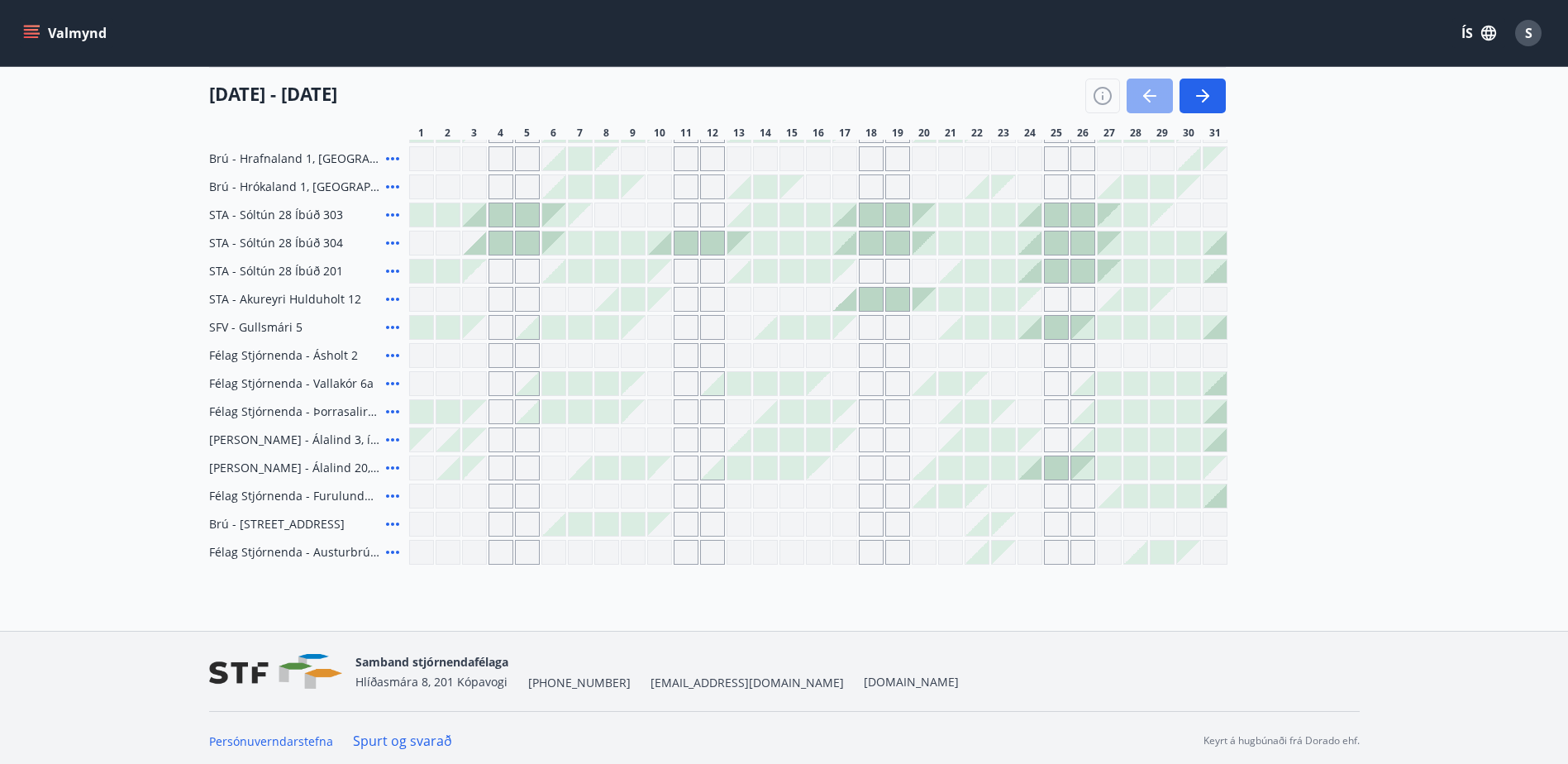
click at [1138, 79] on button "button" at bounding box center [1150, 96] width 47 height 35
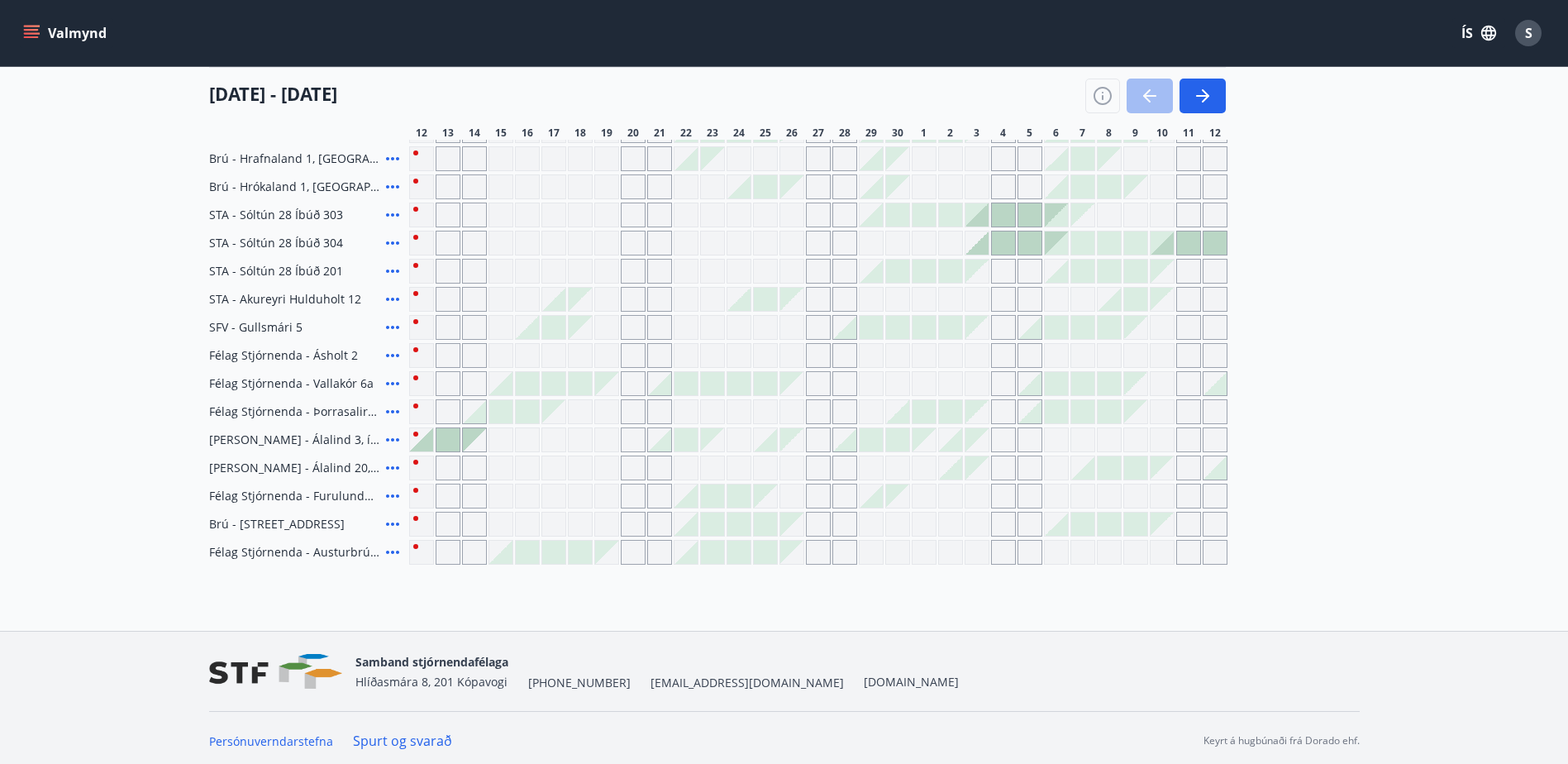
click at [38, 30] on icon "menu" at bounding box center [31, 33] width 17 height 17
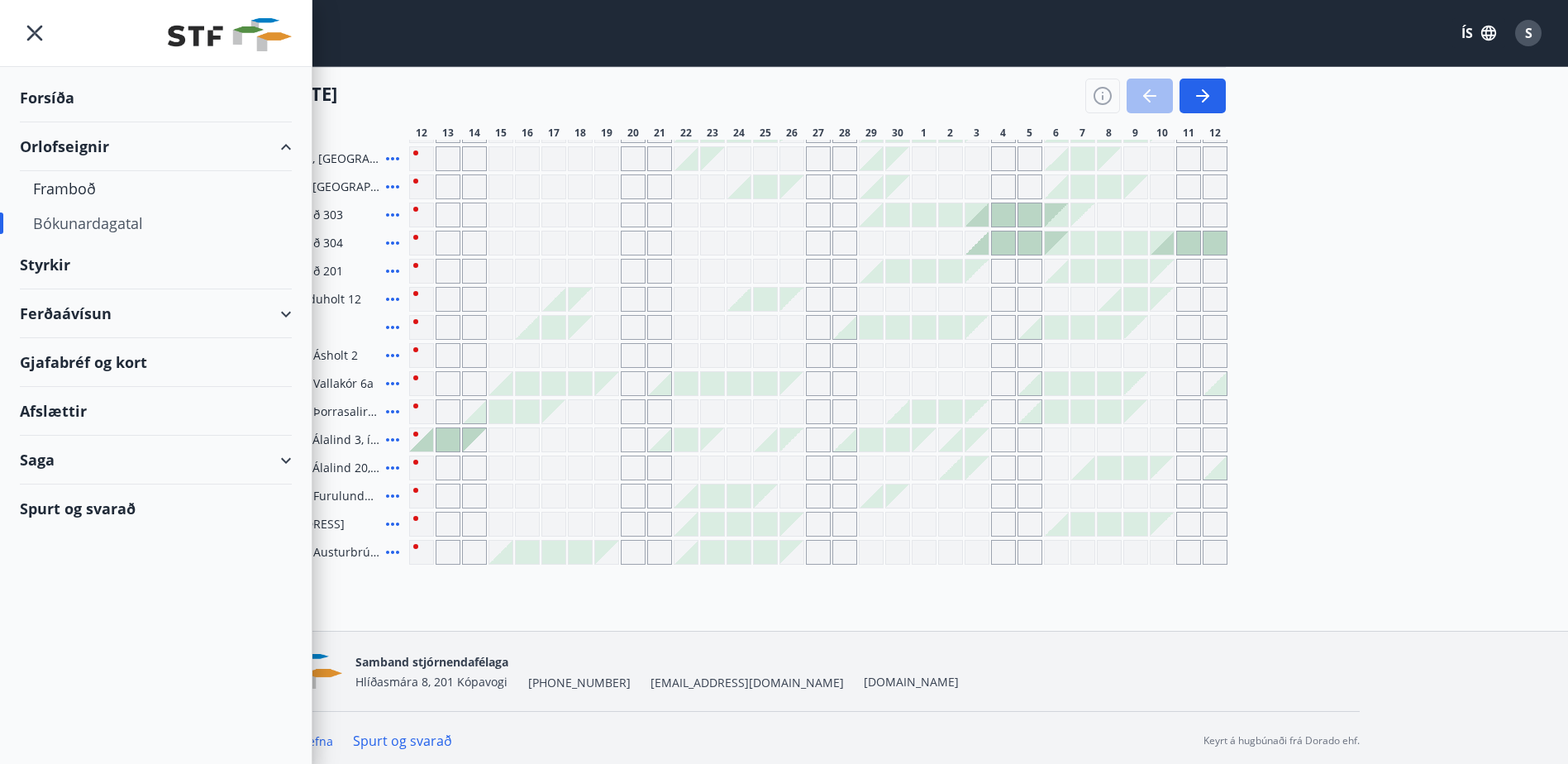
click at [92, 224] on div "Bókunardagatal" at bounding box center [156, 224] width 246 height 35
click at [84, 191] on div "Framboð" at bounding box center [156, 189] width 246 height 35
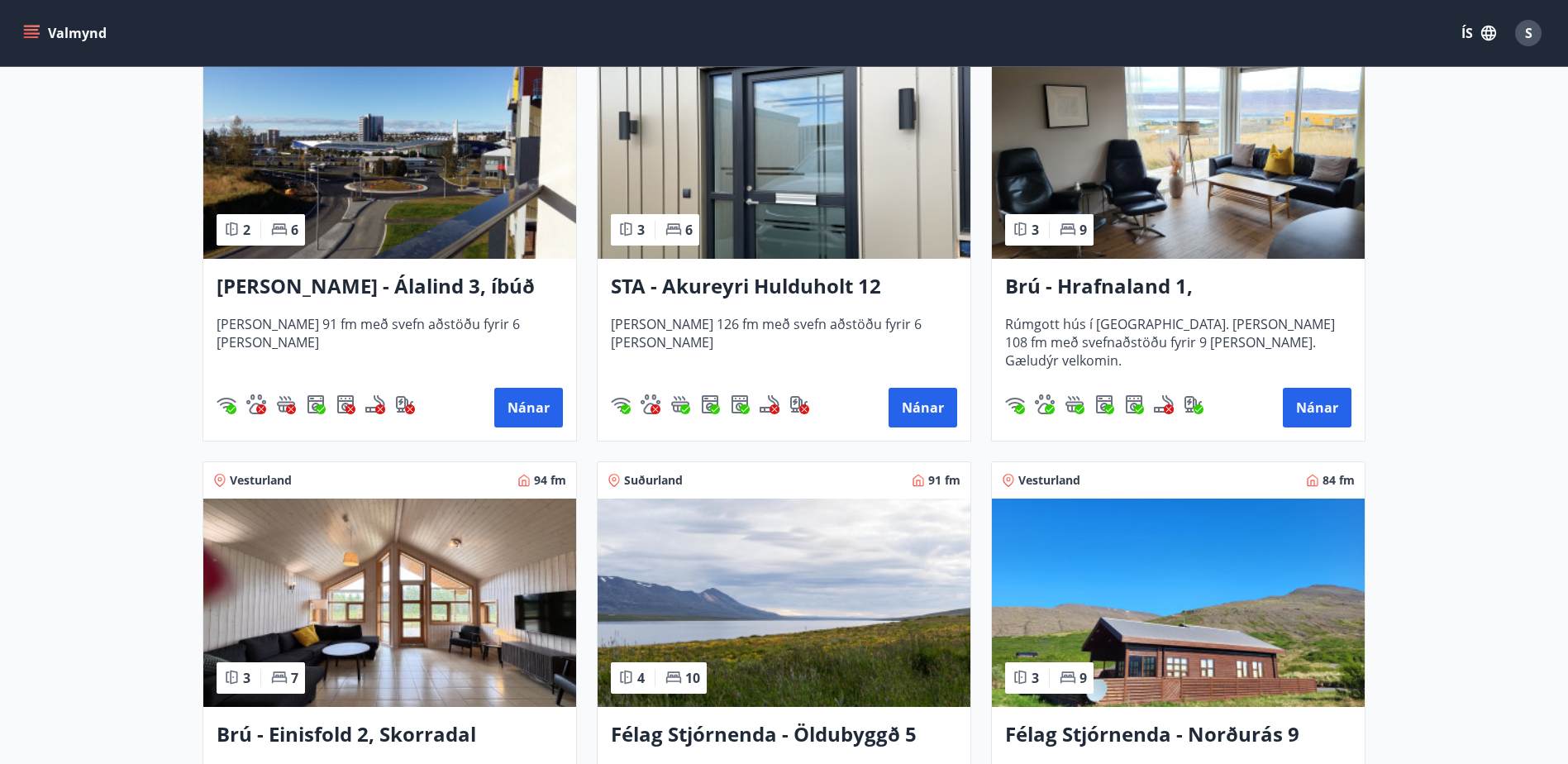
scroll to position [1074, 0]
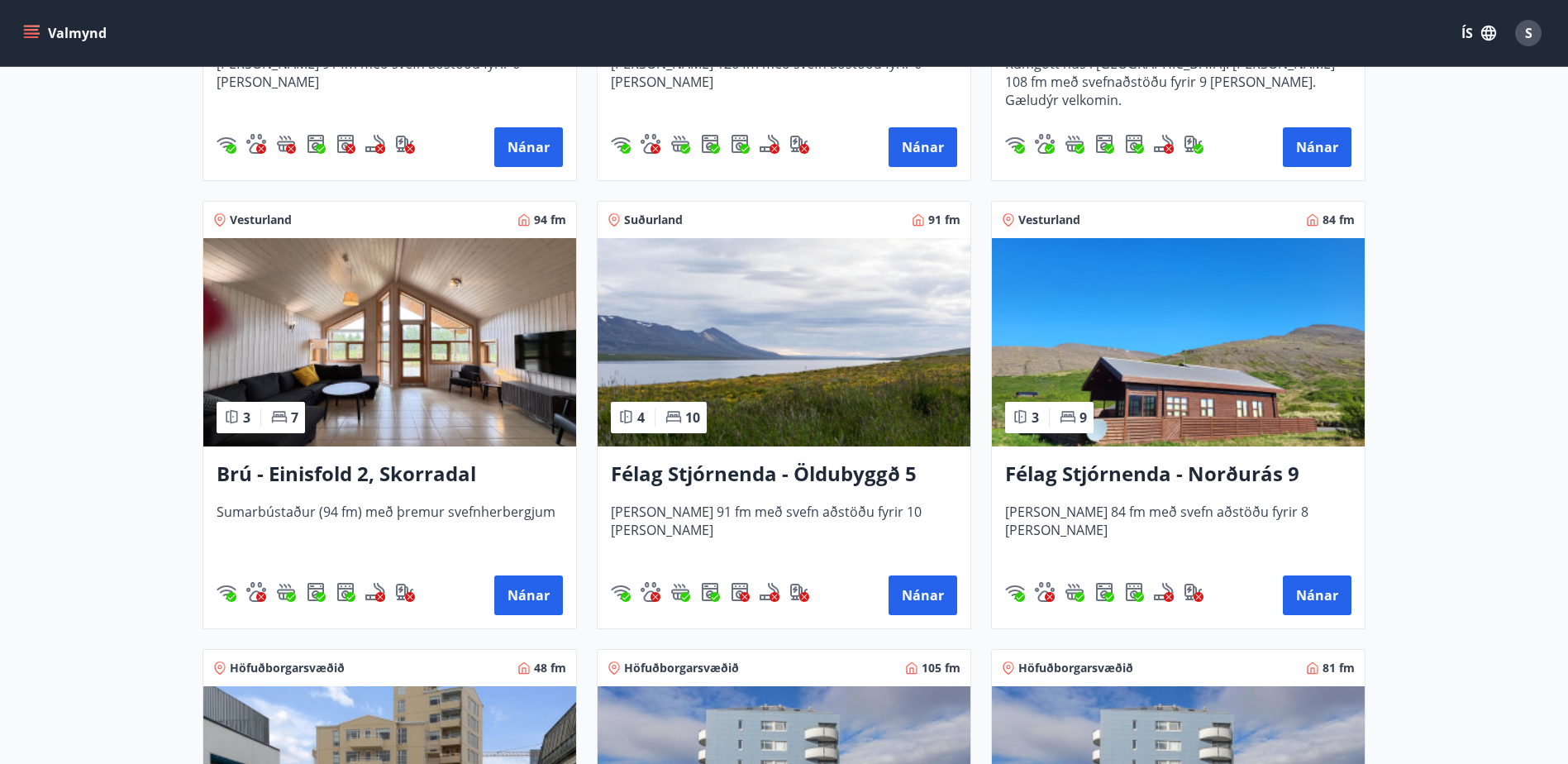
click at [1234, 474] on h3 "Félag Stjórnenda - Norðurás 9" at bounding box center [1178, 474] width 346 height 30
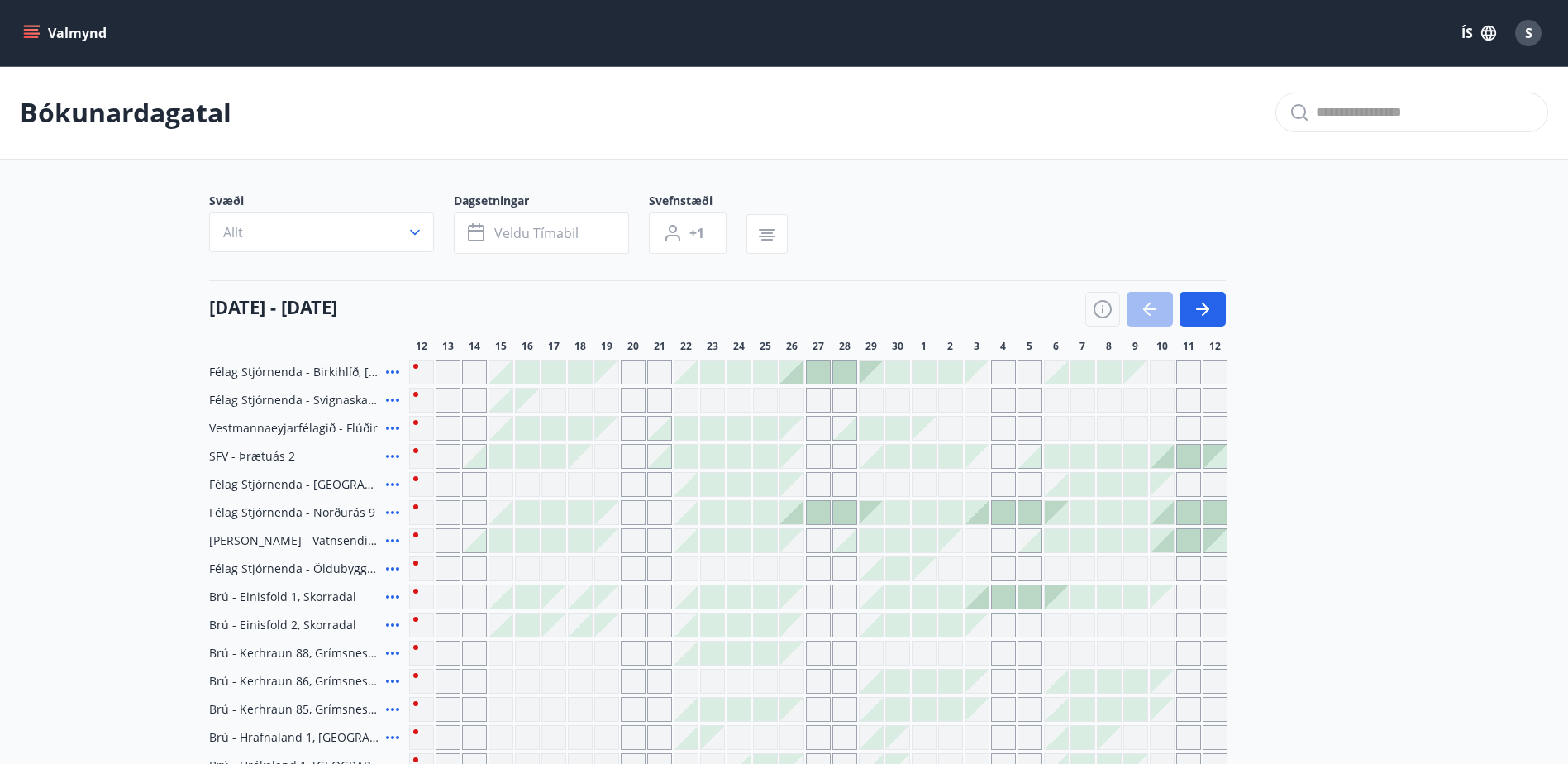
click at [1532, 33] on div "S" at bounding box center [1528, 32] width 26 height 26
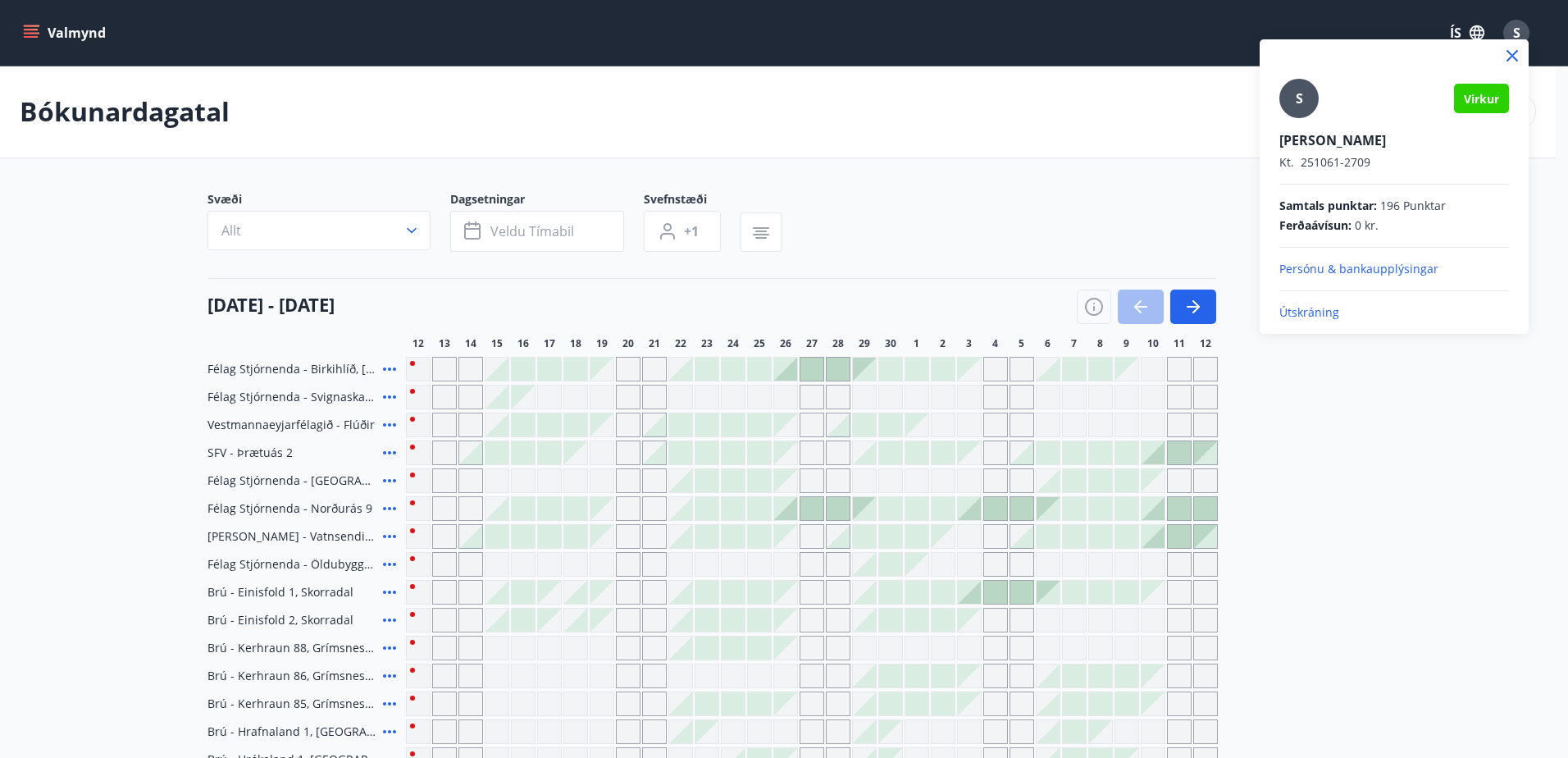
click at [1321, 315] on p "Útskráning" at bounding box center [1394, 311] width 230 height 16
